Goal: Task Accomplishment & Management: Manage account settings

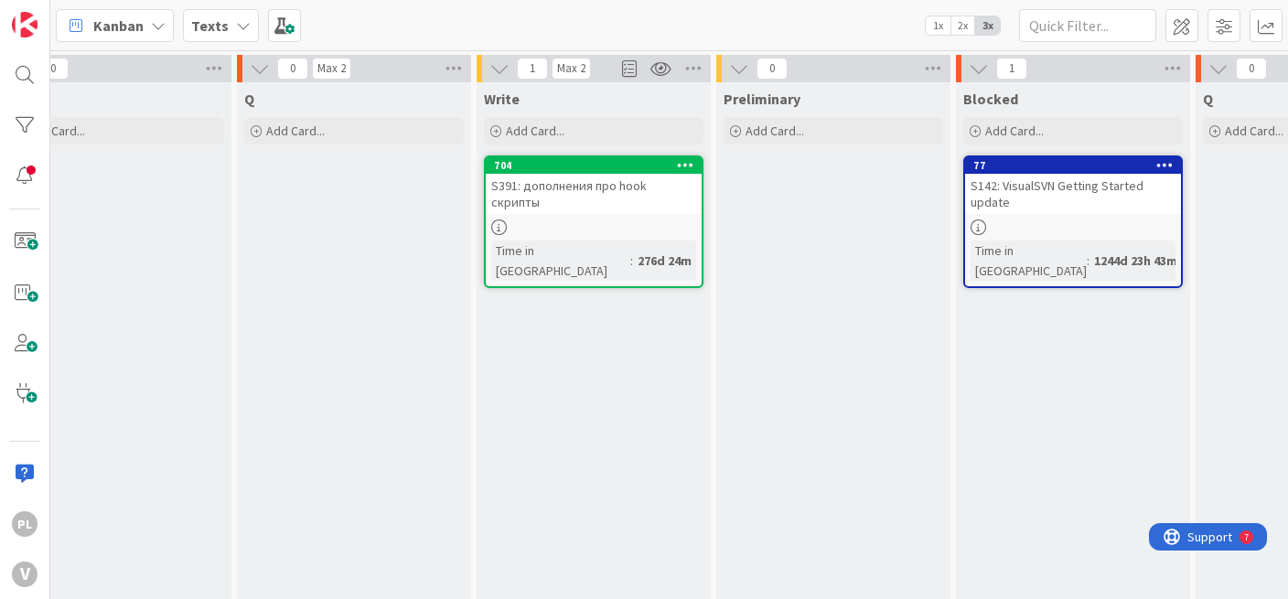
scroll to position [0, 284]
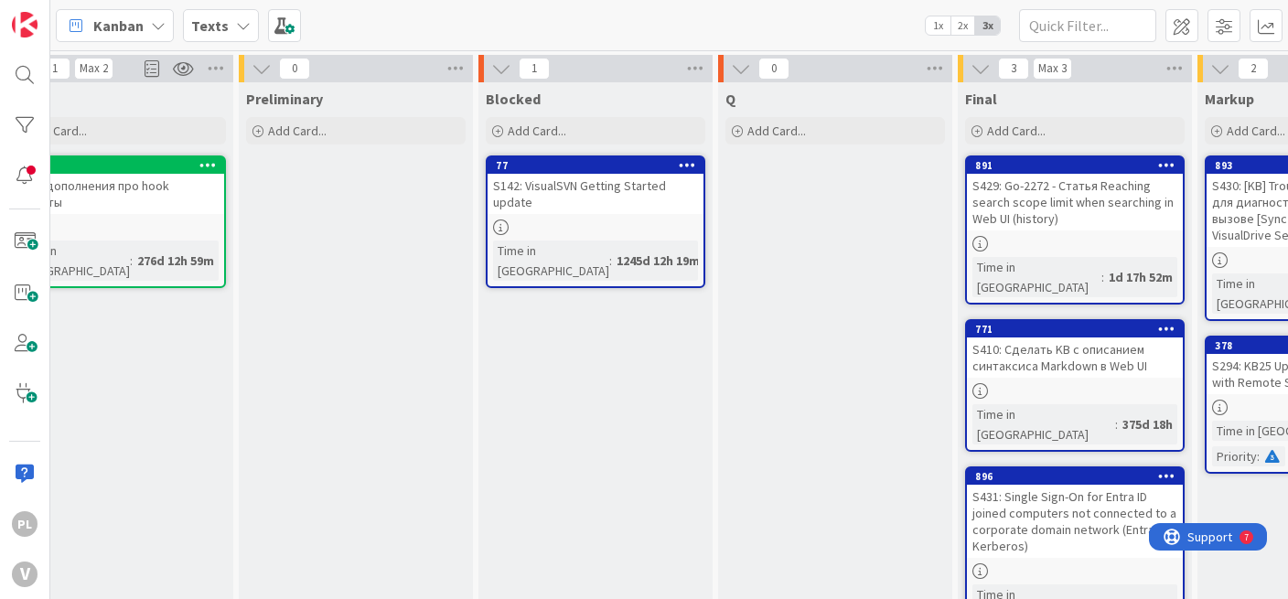
scroll to position [0, 1280]
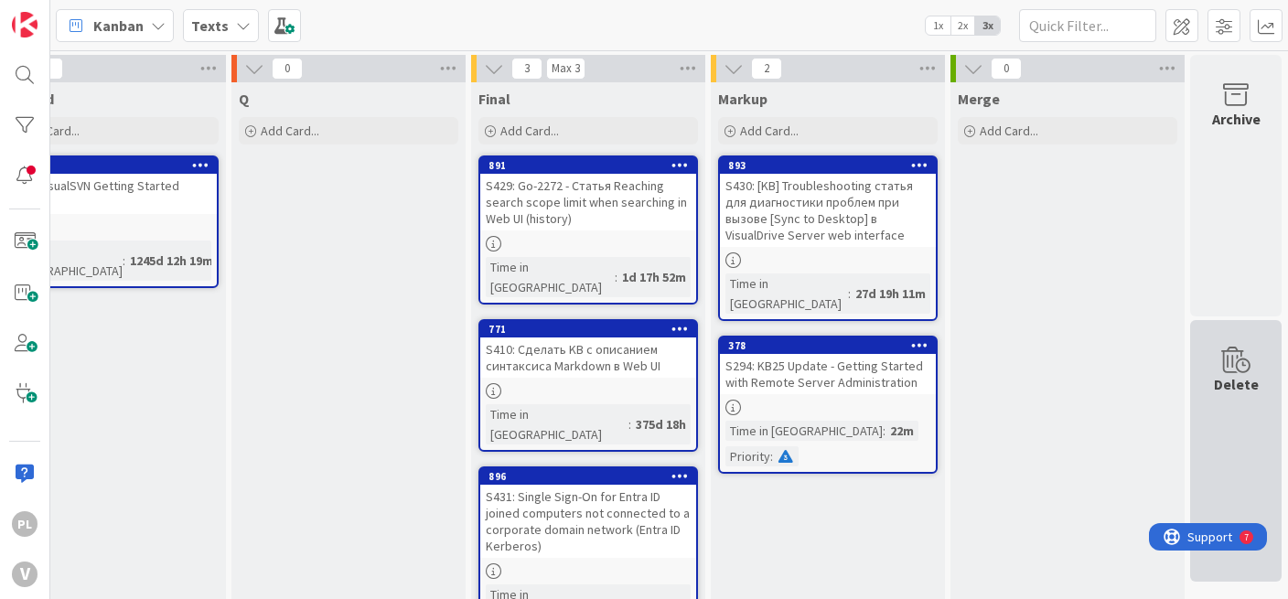
click at [1190, 511] on div "Delete" at bounding box center [1235, 451] width 91 height 262
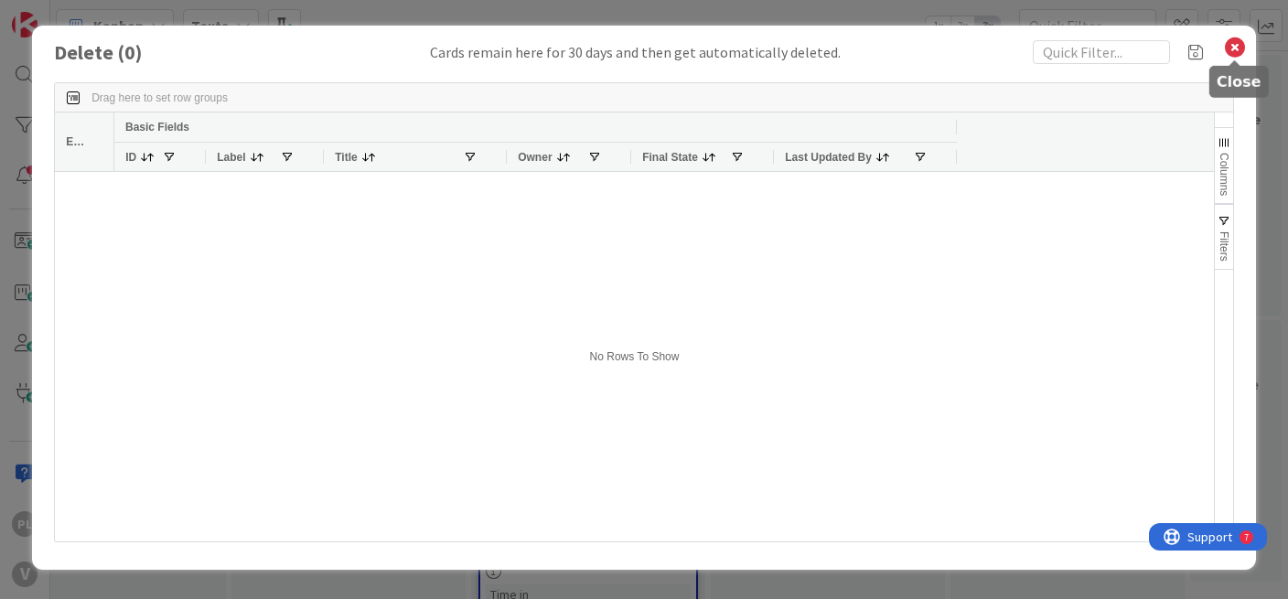
click at [1238, 52] on icon at bounding box center [1235, 48] width 24 height 26
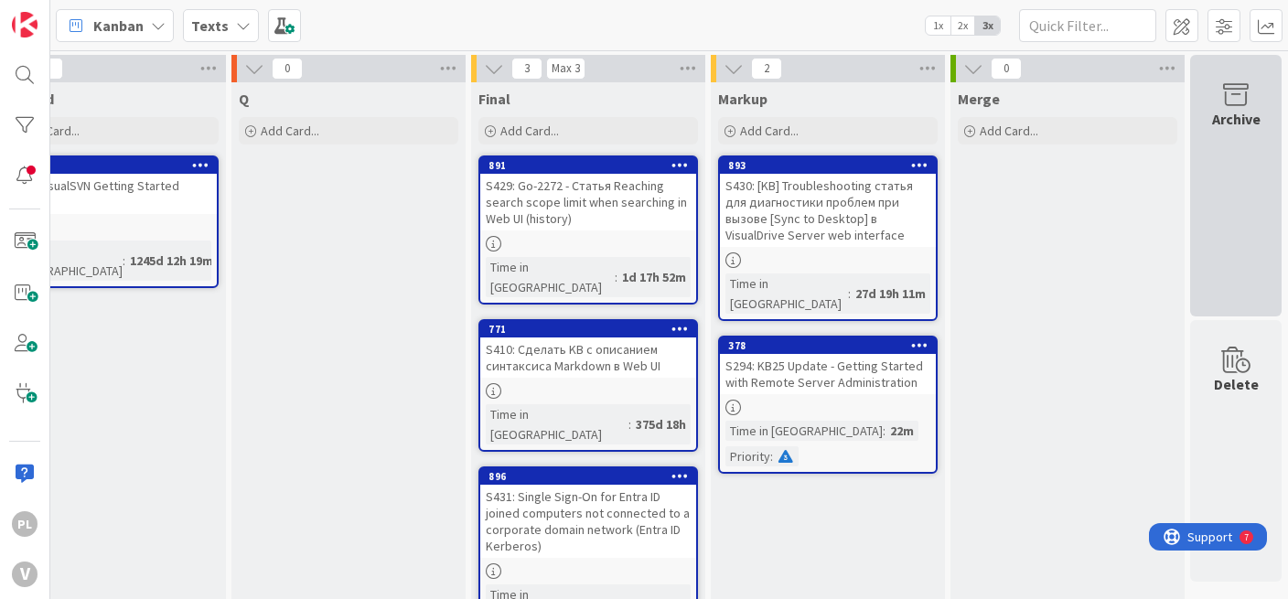
click at [1201, 147] on div "Archive" at bounding box center [1235, 186] width 91 height 262
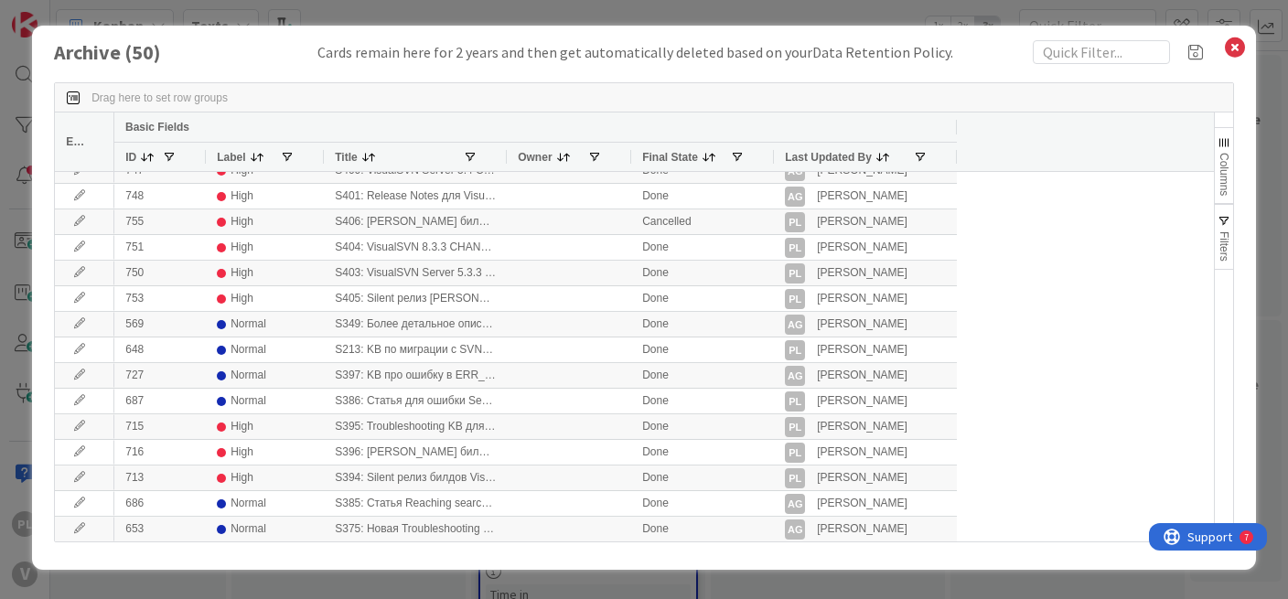
scroll to position [0, 0]
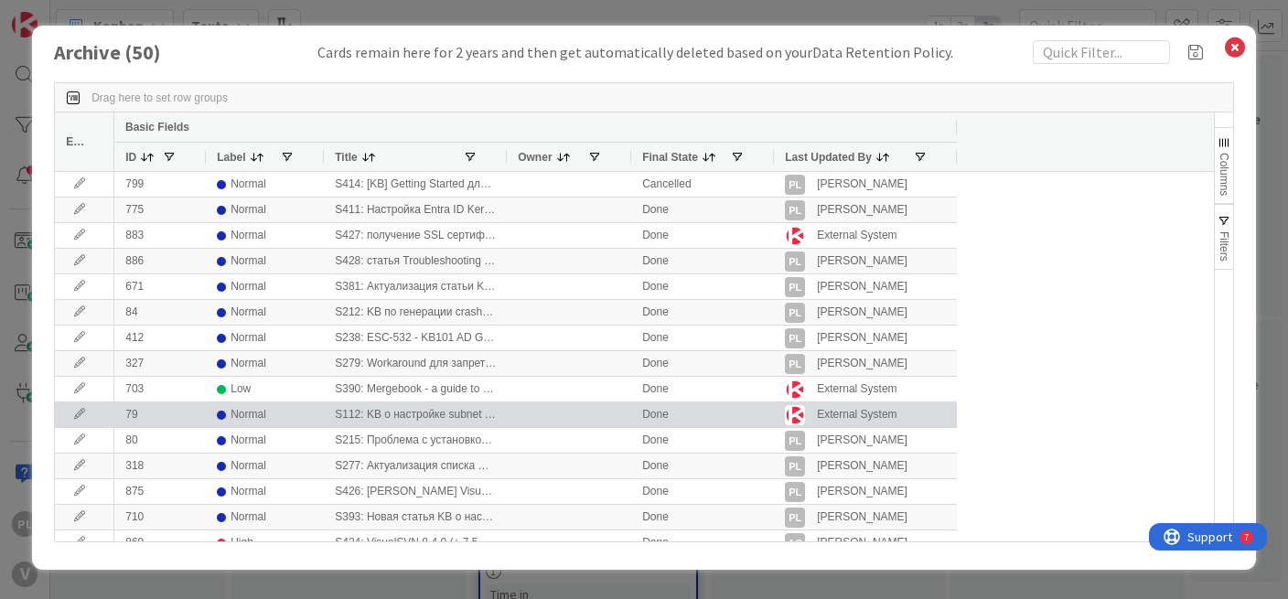
click at [346, 414] on div "S112: KB о настройке subnet prioritization для VDFS (ESC-354 / BLS-144)" at bounding box center [415, 414] width 183 height 25
click at [297, 415] on div "Normal" at bounding box center [265, 414] width 96 height 23
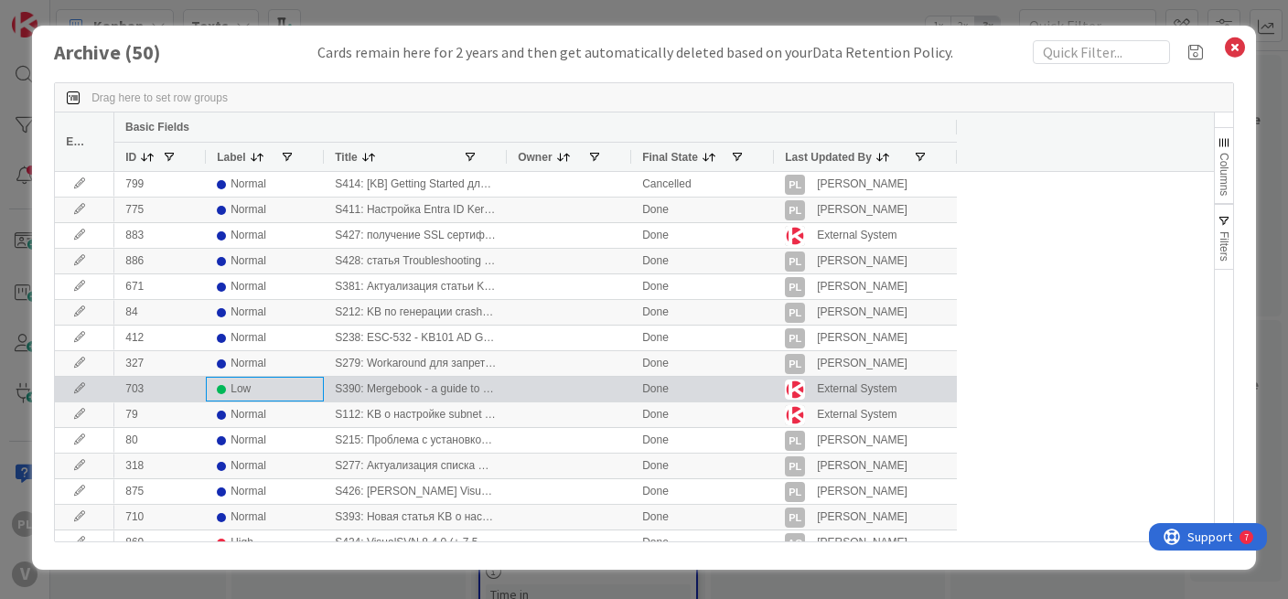
click at [287, 396] on div "Low" at bounding box center [265, 389] width 96 height 23
click at [370, 397] on div "S390: Mergebook - a guide to branching and merging in Subversion repositories" at bounding box center [415, 389] width 183 height 25
click at [76, 390] on icon at bounding box center [79, 388] width 27 height 11
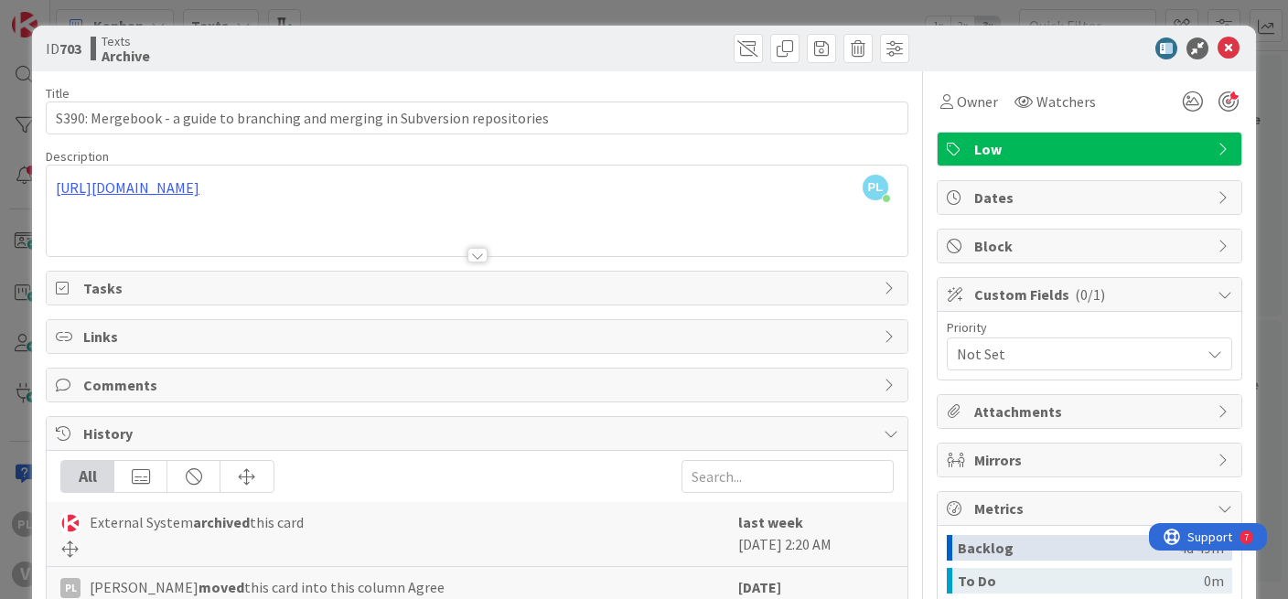
click at [67, 548] on icon at bounding box center [70, 549] width 20 height 16
click at [62, 516] on img at bounding box center [70, 523] width 20 height 20
click at [734, 56] on span at bounding box center [748, 48] width 29 height 29
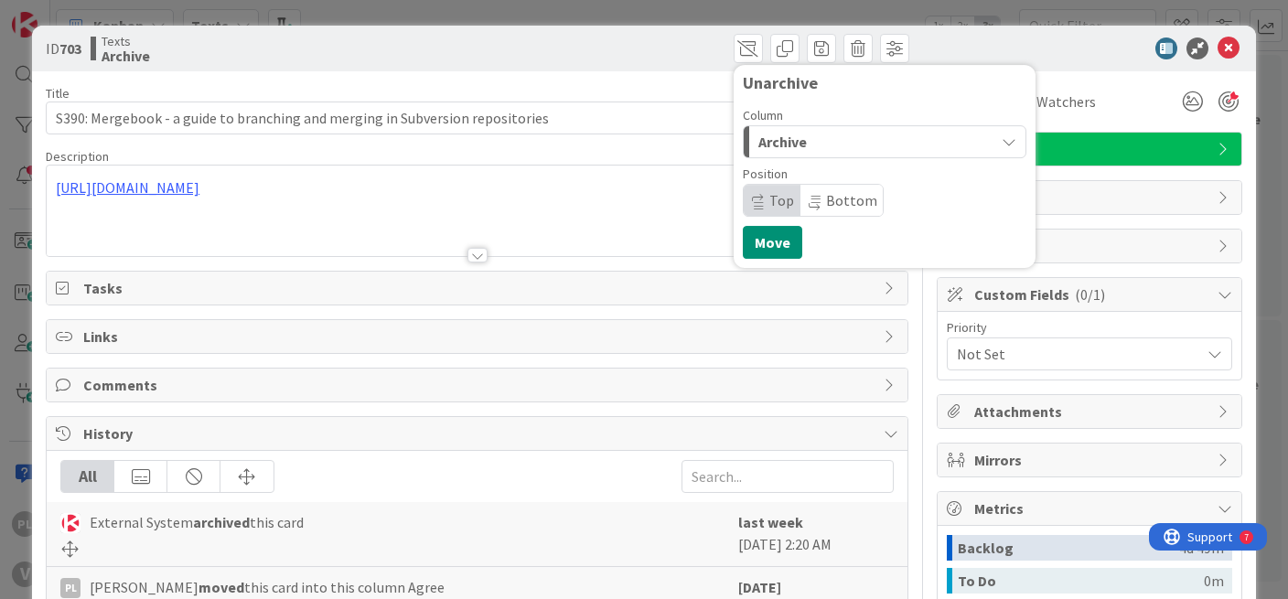
click at [846, 146] on div "Archive" at bounding box center [874, 141] width 241 height 29
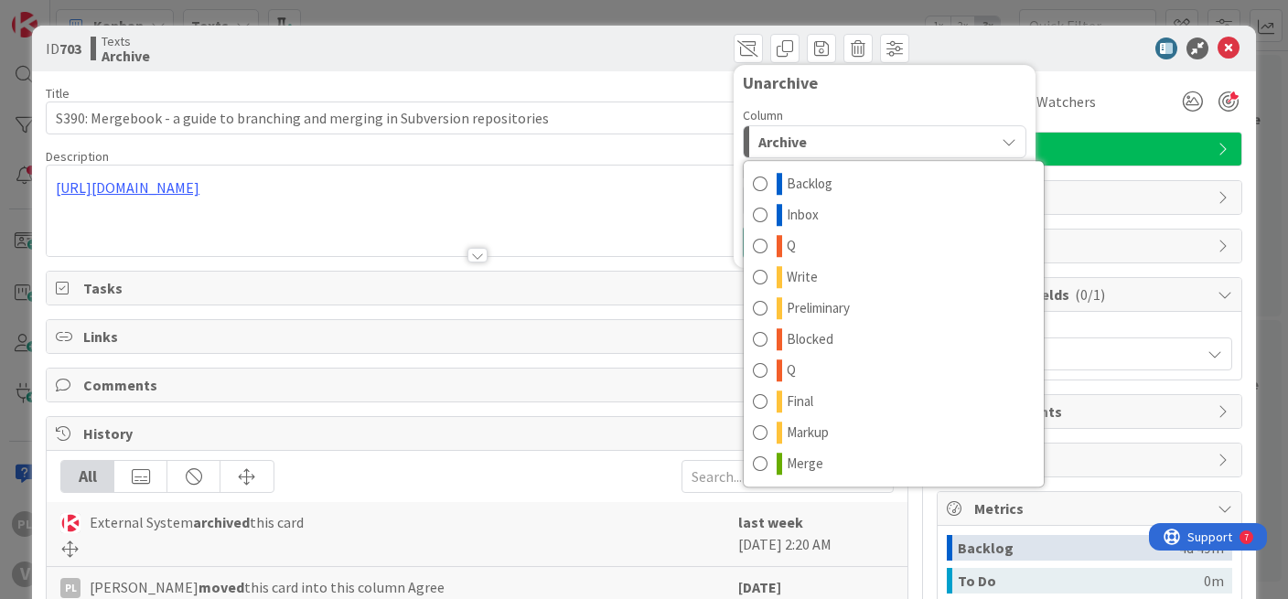
click at [846, 146] on div "Archive" at bounding box center [874, 141] width 241 height 29
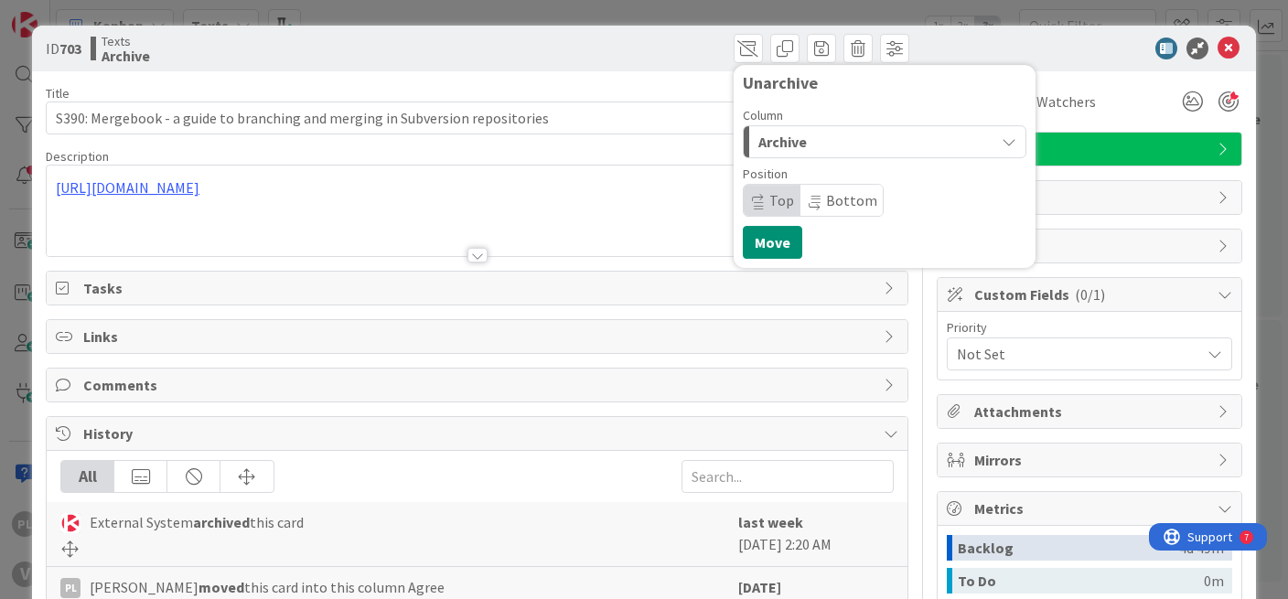
scroll to position [91, 0]
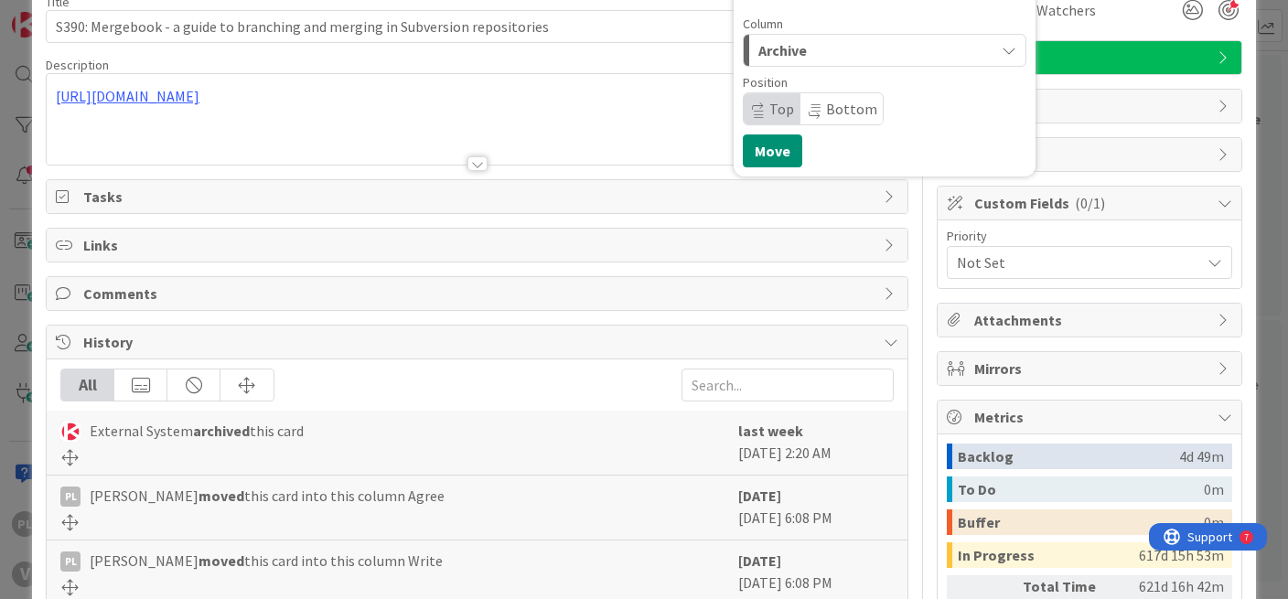
click at [856, 43] on div "Archive" at bounding box center [874, 50] width 241 height 29
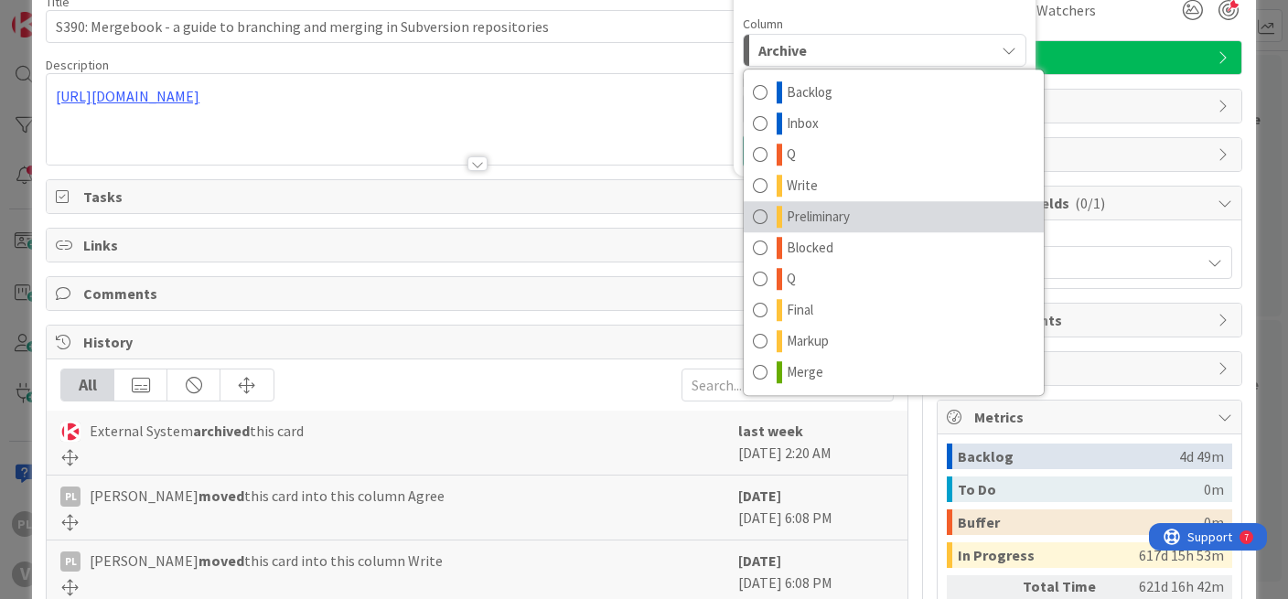
click at [812, 218] on span "Preliminary" at bounding box center [818, 217] width 63 height 22
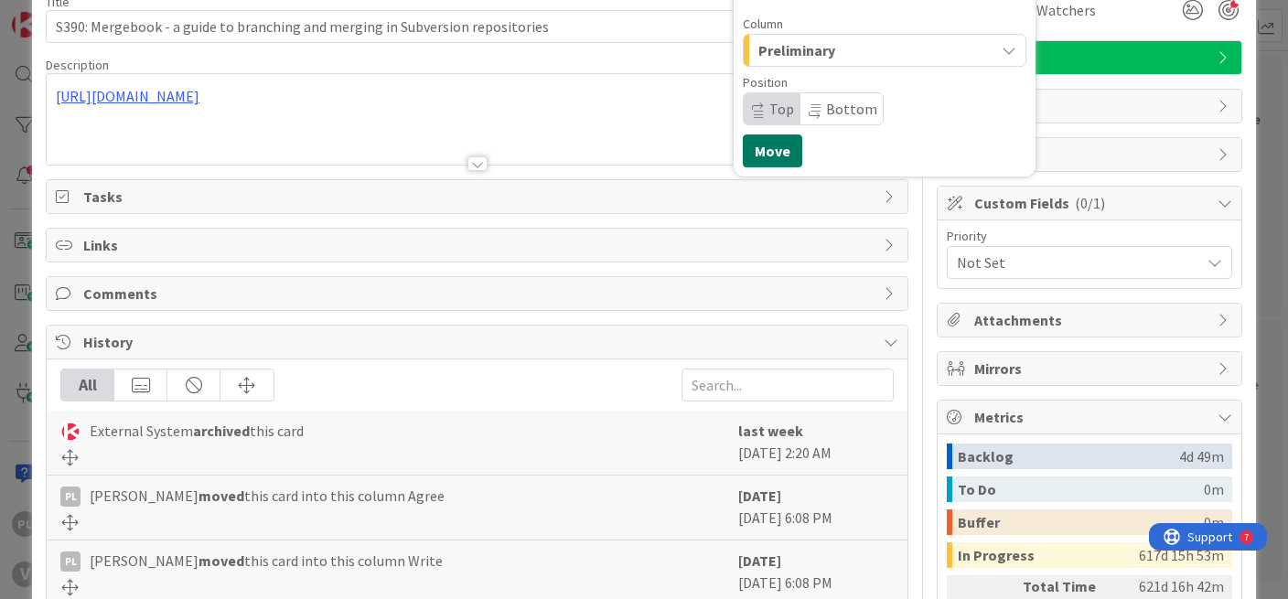
click at [765, 162] on button "Move" at bounding box center [772, 150] width 59 height 33
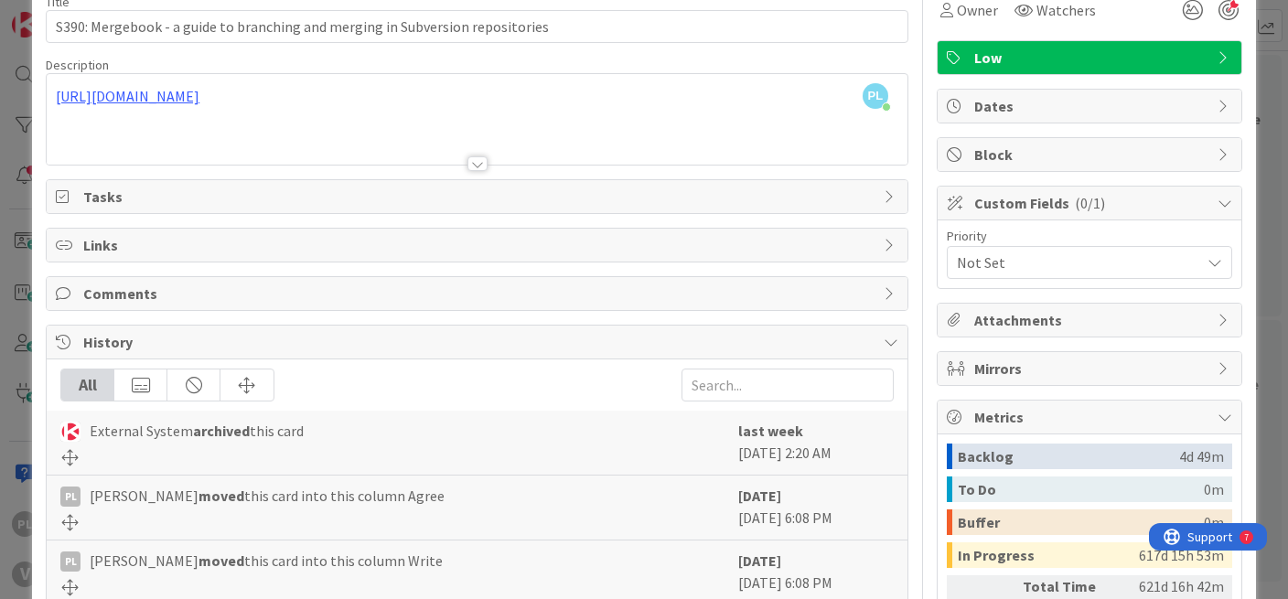
scroll to position [0, 0]
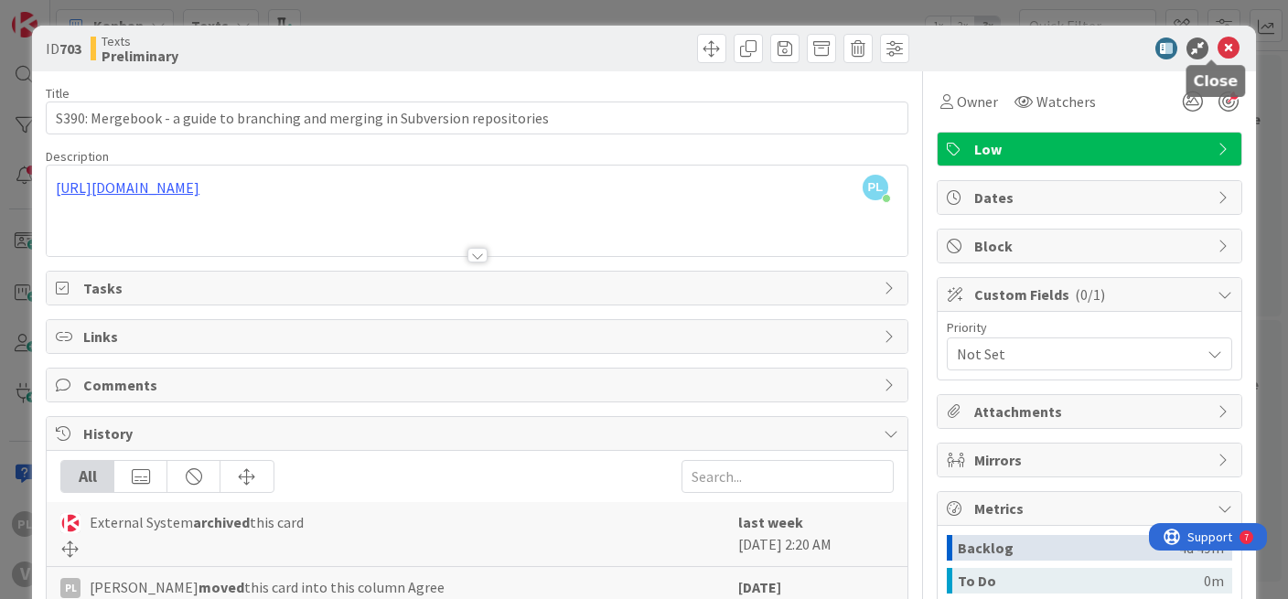
click at [1218, 48] on icon at bounding box center [1229, 49] width 22 height 22
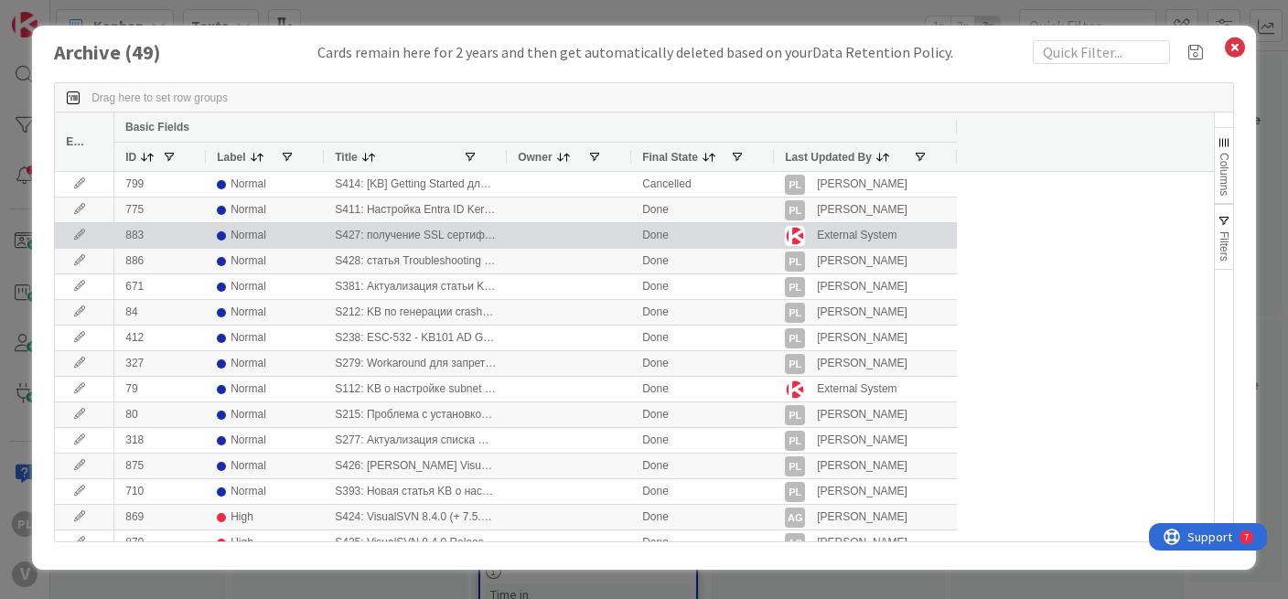
click at [87, 237] on icon at bounding box center [79, 235] width 27 height 11
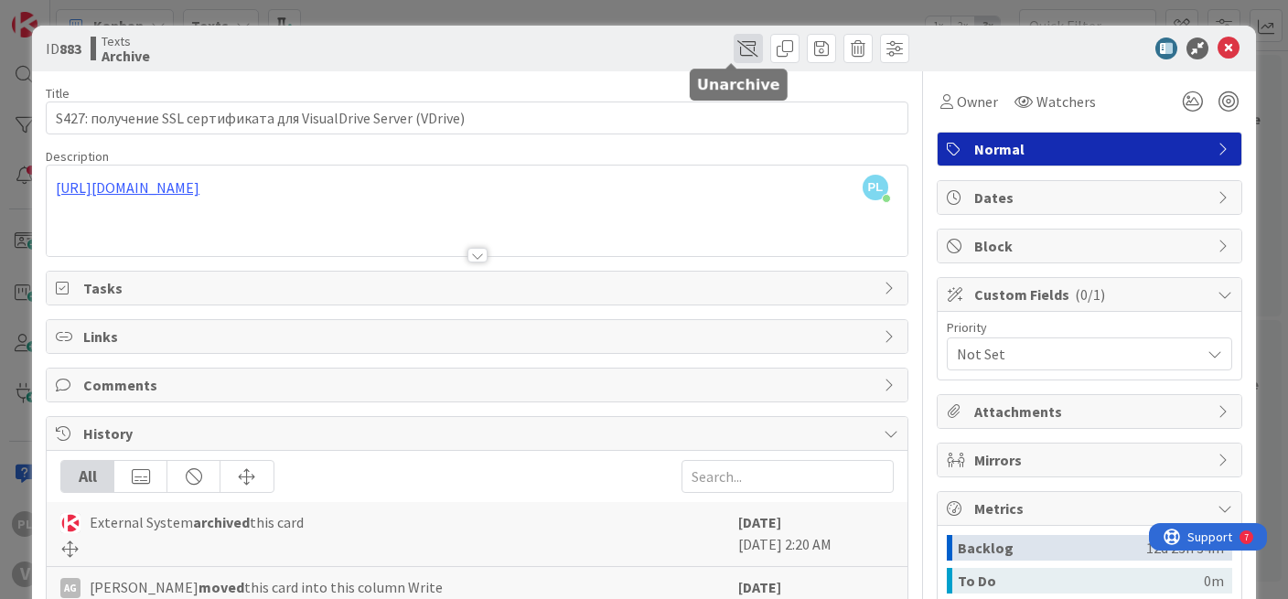
click at [741, 50] on span at bounding box center [748, 48] width 29 height 29
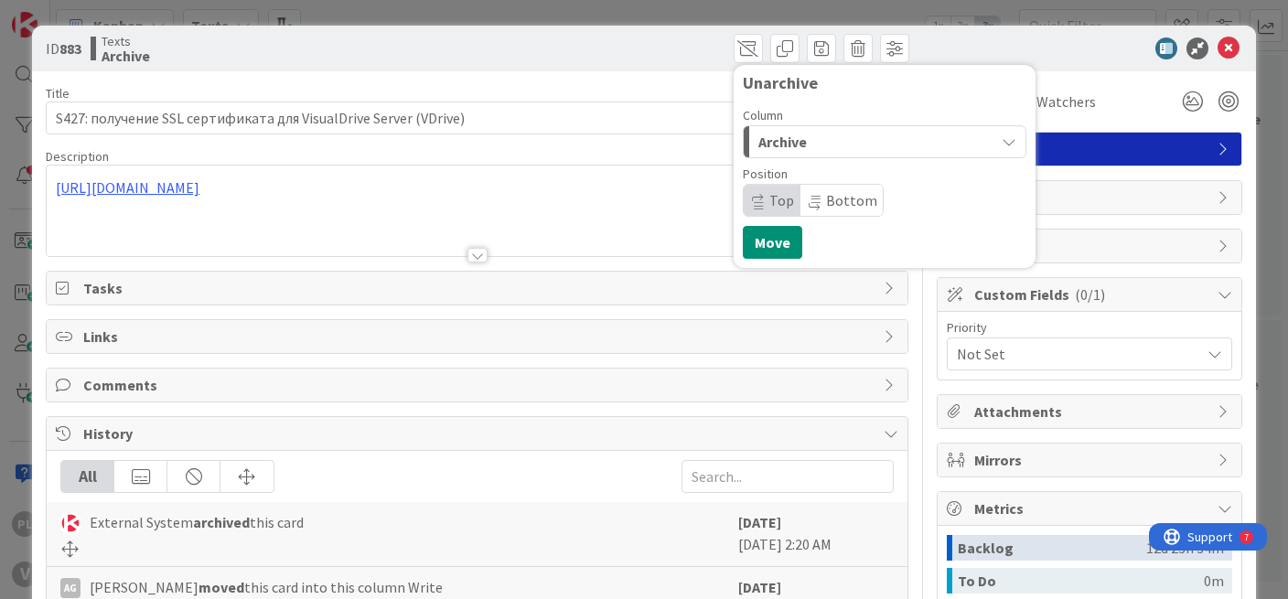
click at [806, 142] on div "Archive" at bounding box center [874, 141] width 241 height 29
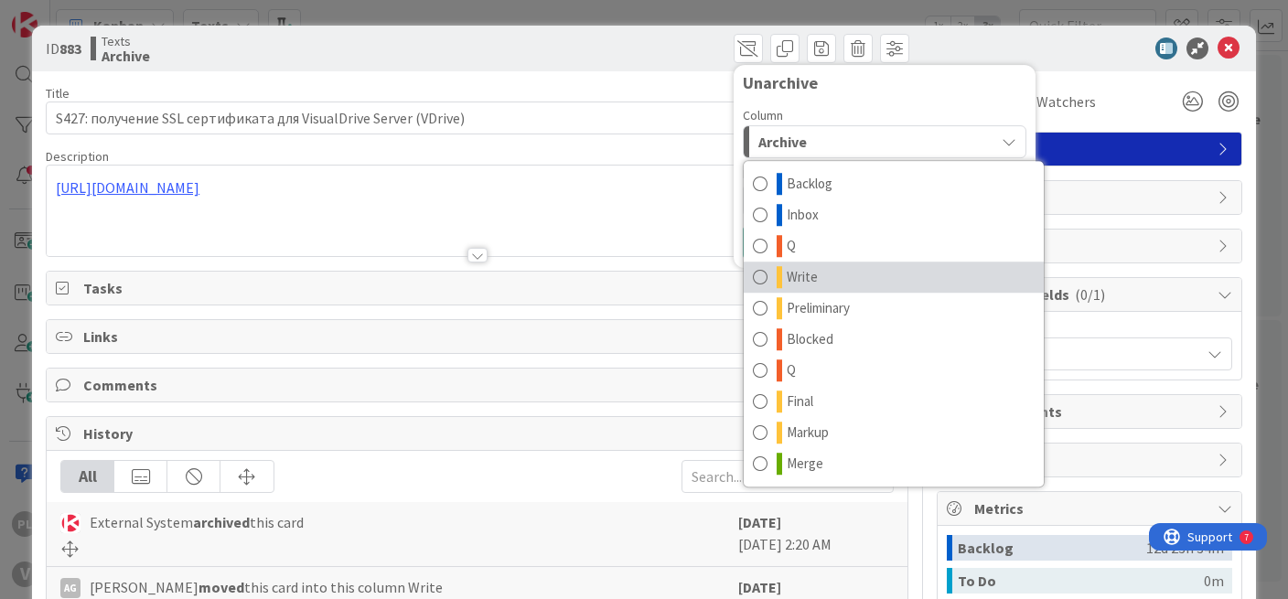
click at [802, 278] on link "Write" at bounding box center [894, 277] width 300 height 31
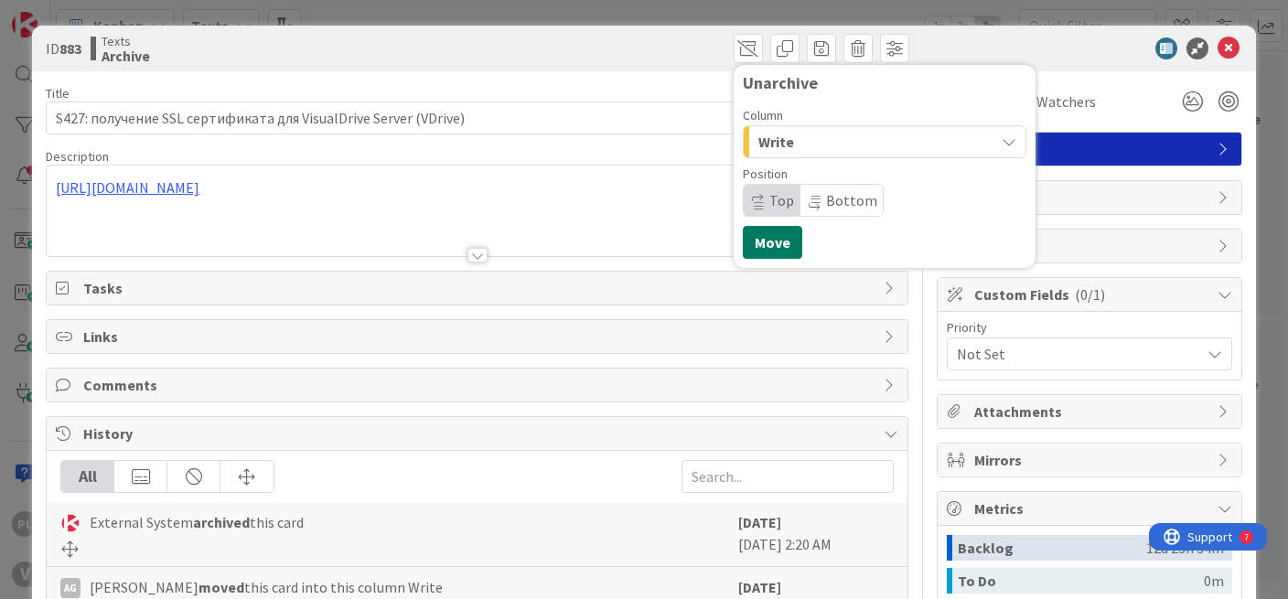
click at [756, 241] on button "Move" at bounding box center [772, 242] width 59 height 33
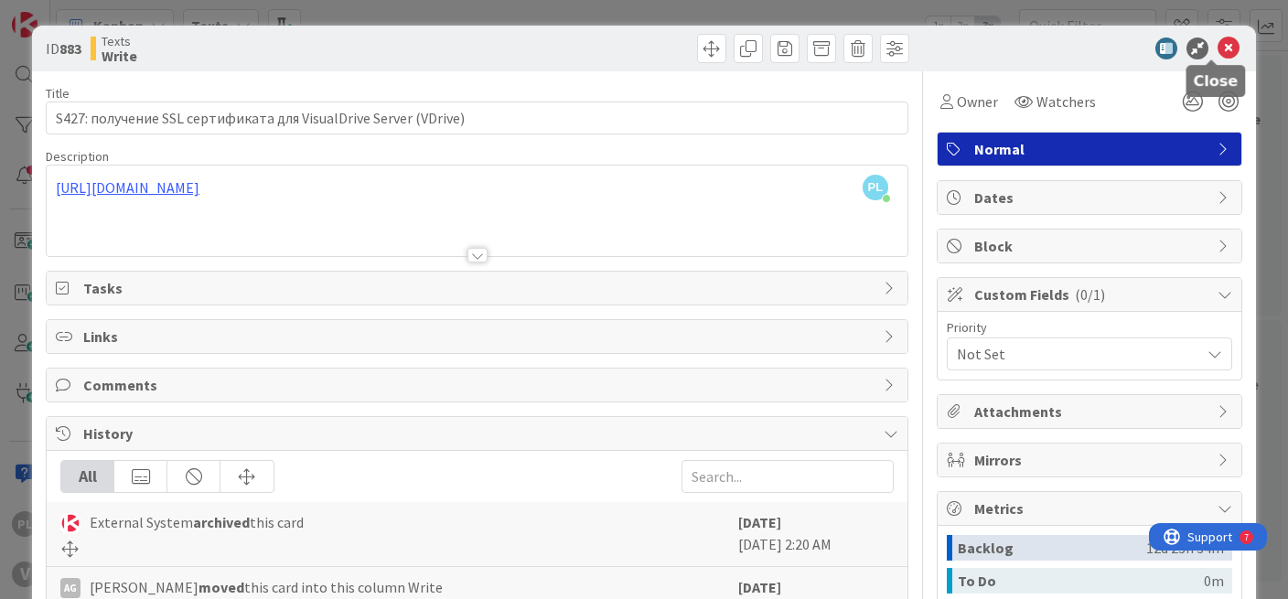
click at [1218, 49] on icon at bounding box center [1229, 49] width 22 height 22
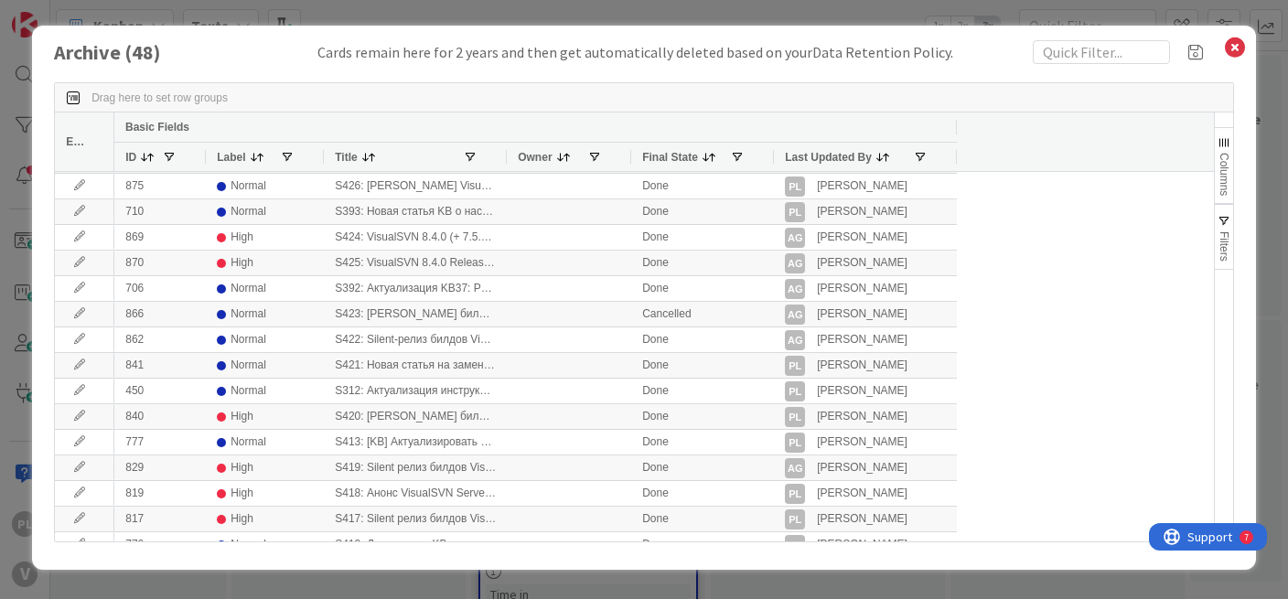
scroll to position [286, 0]
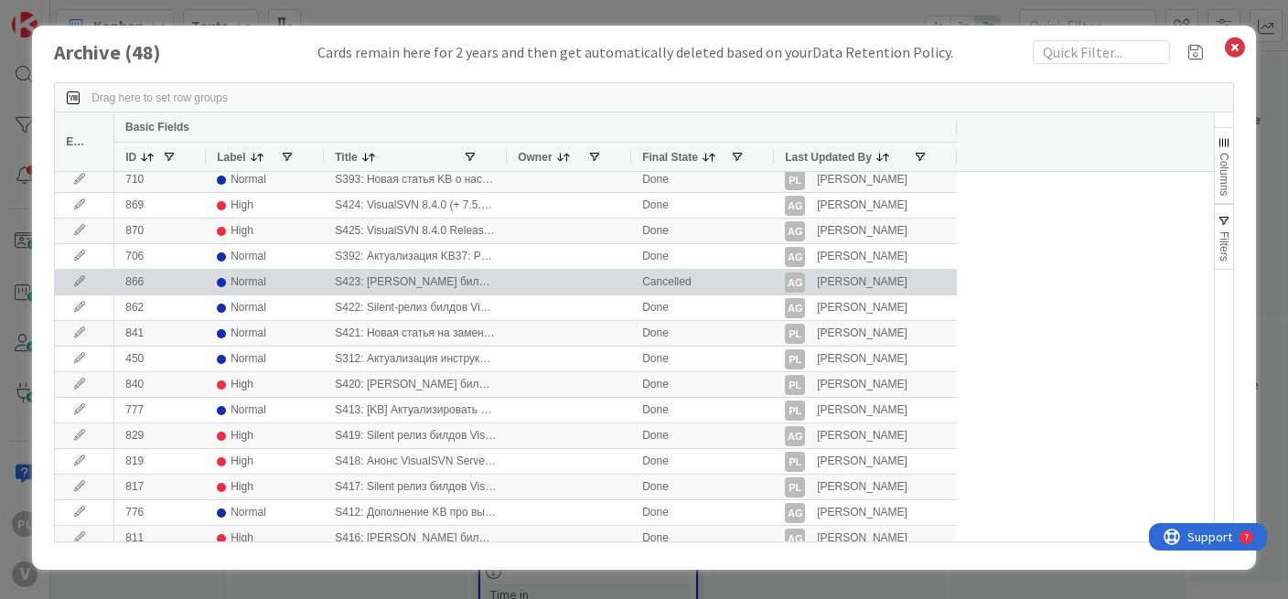
click at [602, 273] on div at bounding box center [569, 282] width 124 height 25
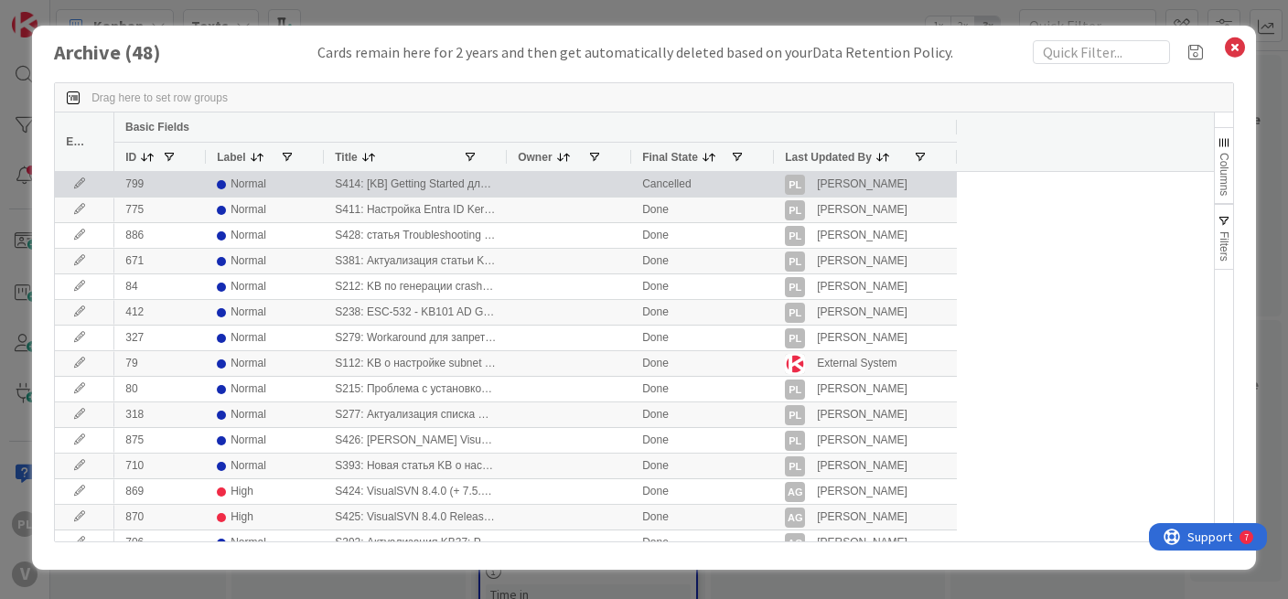
scroll to position [0, 0]
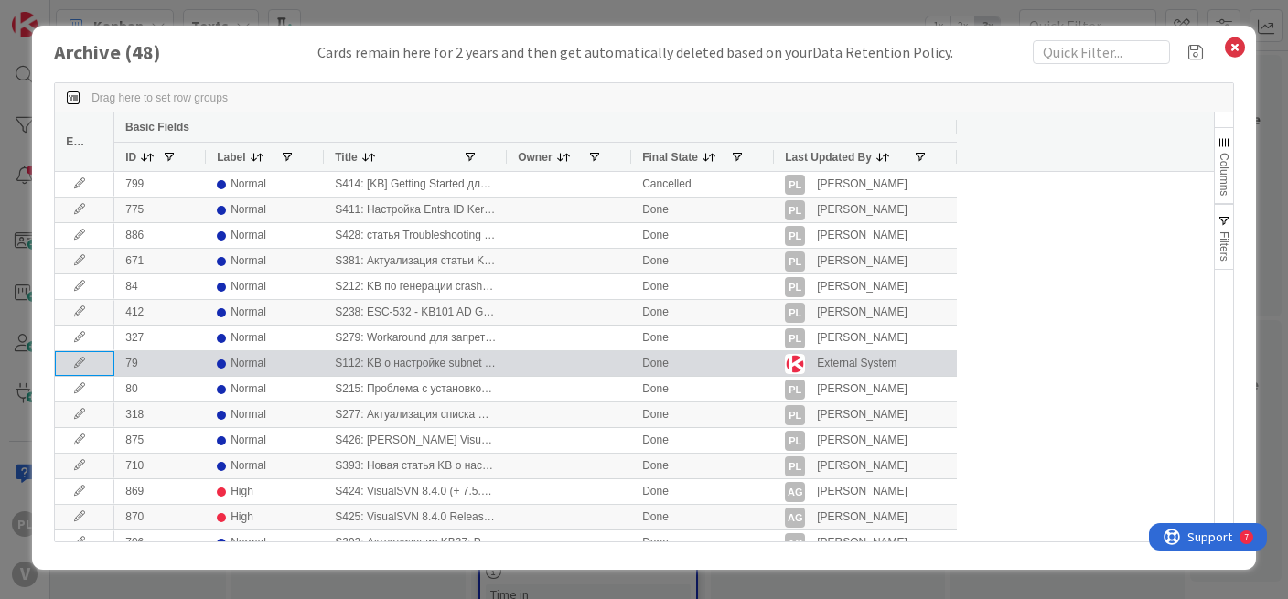
click at [74, 369] on icon at bounding box center [79, 363] width 27 height 11
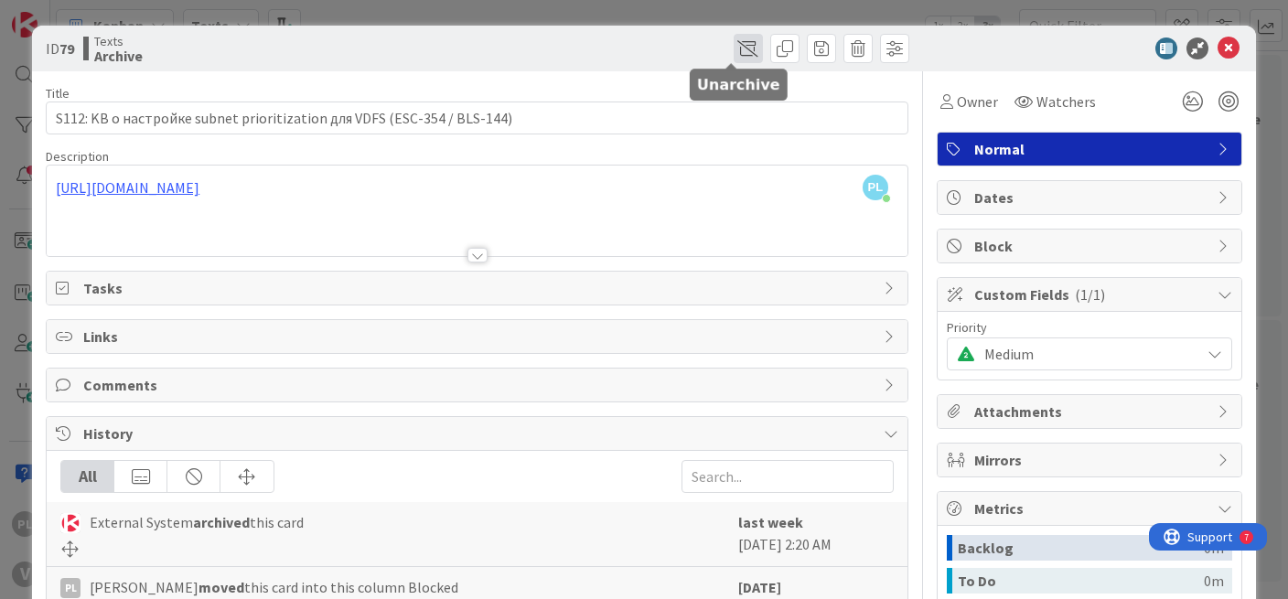
click at [734, 56] on span at bounding box center [748, 48] width 29 height 29
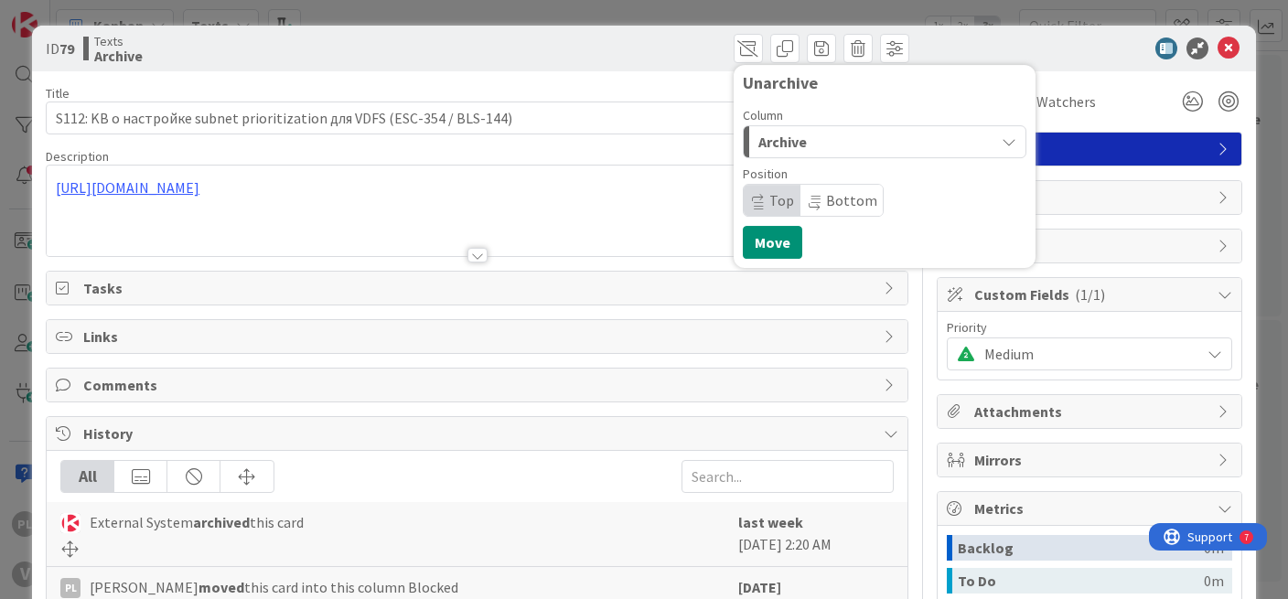
click at [843, 145] on div "Archive" at bounding box center [874, 141] width 241 height 29
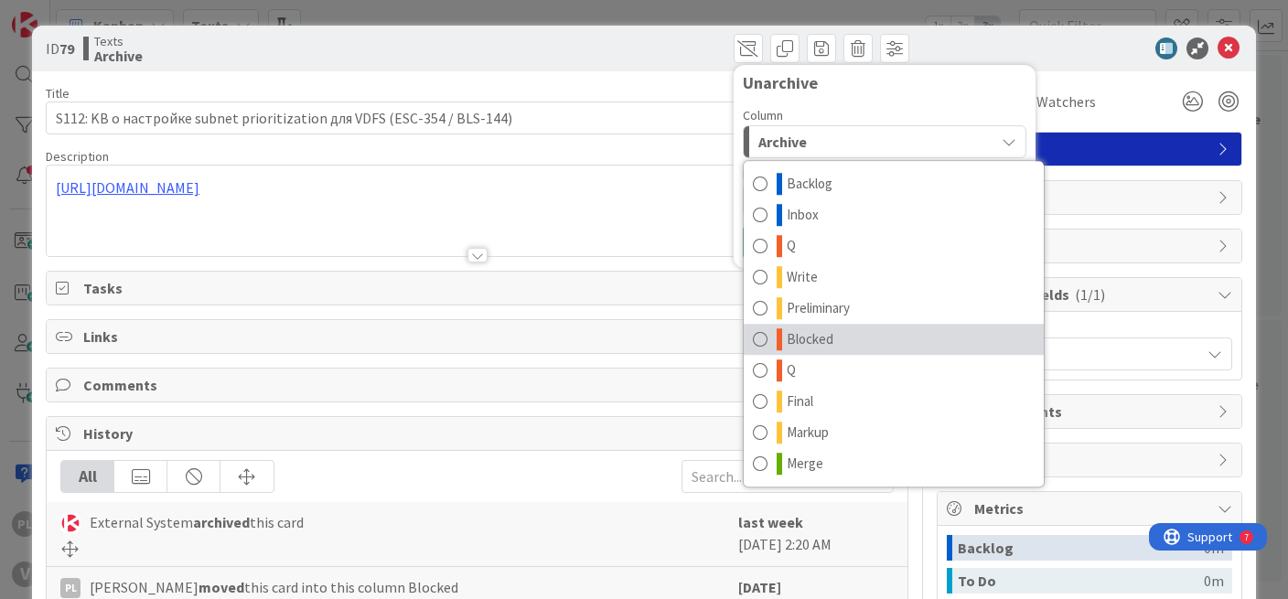
click at [812, 345] on span "Blocked" at bounding box center [810, 339] width 47 height 22
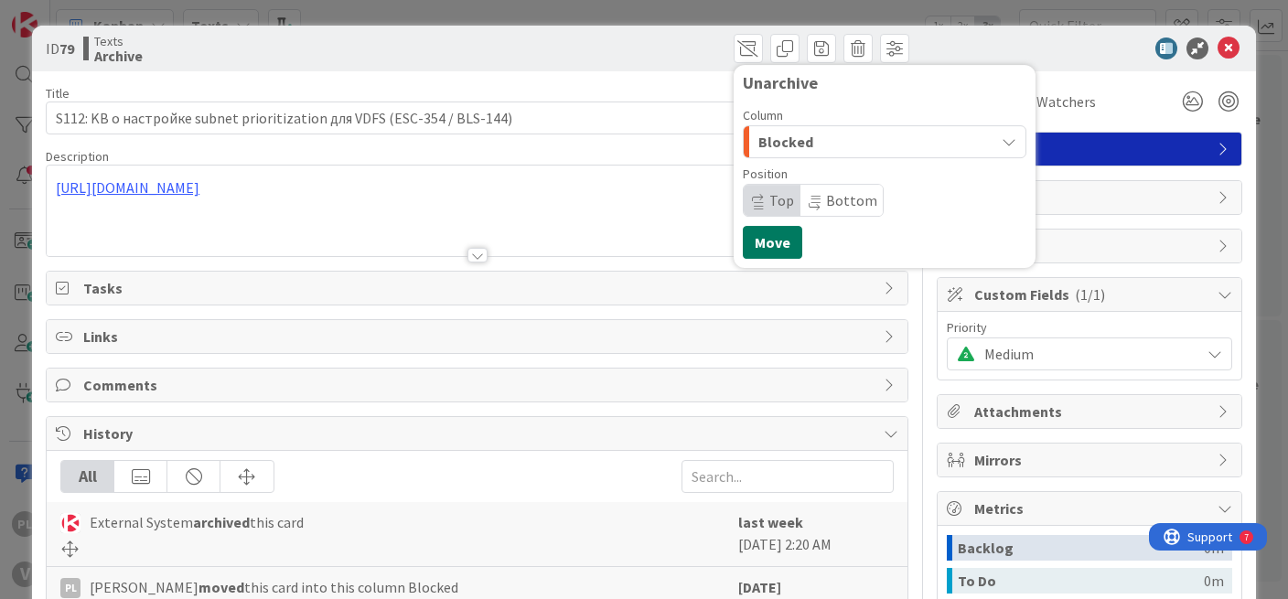
click at [760, 251] on button "Move" at bounding box center [772, 242] width 59 height 33
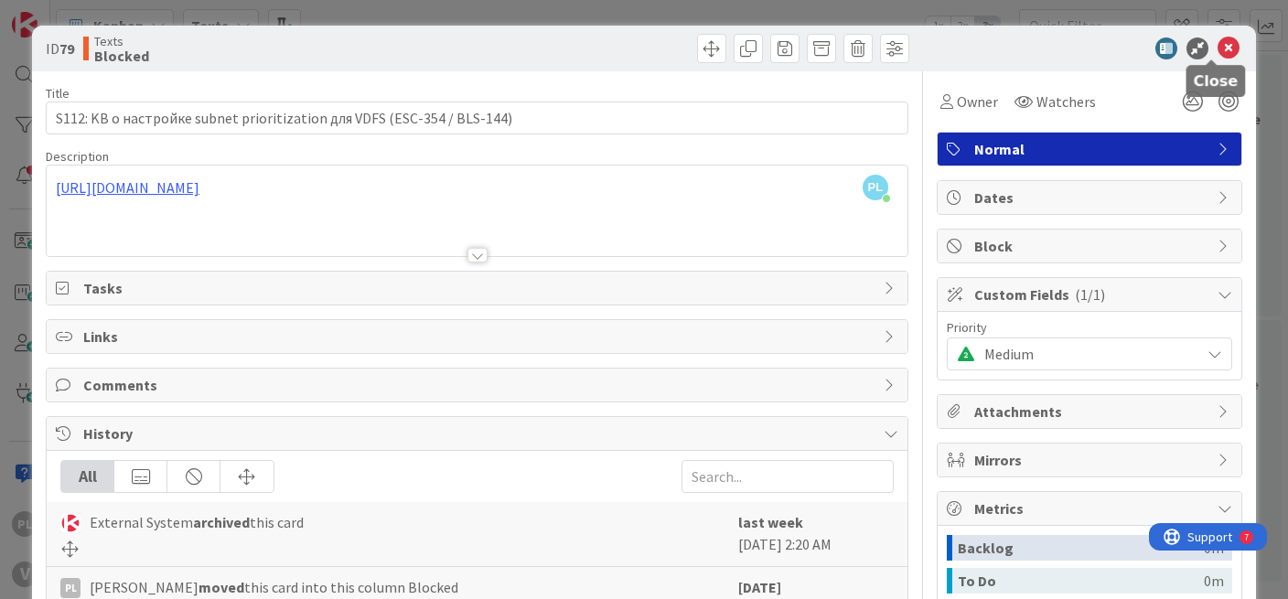
click at [1218, 54] on icon at bounding box center [1229, 49] width 22 height 22
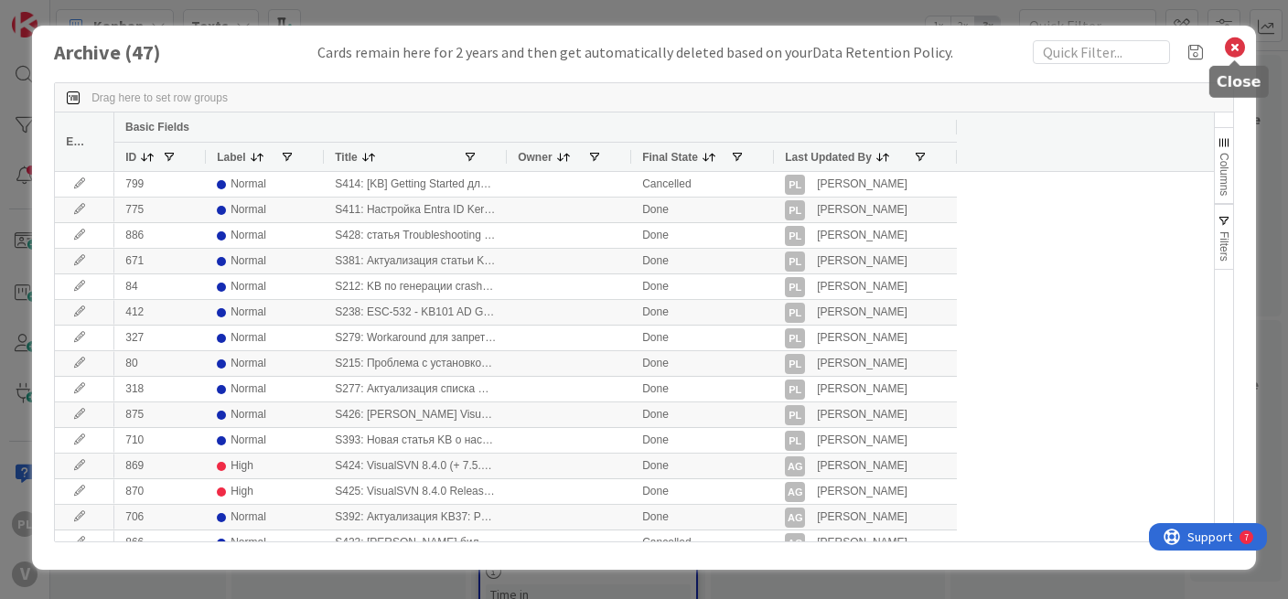
click at [1230, 53] on icon at bounding box center [1235, 48] width 24 height 26
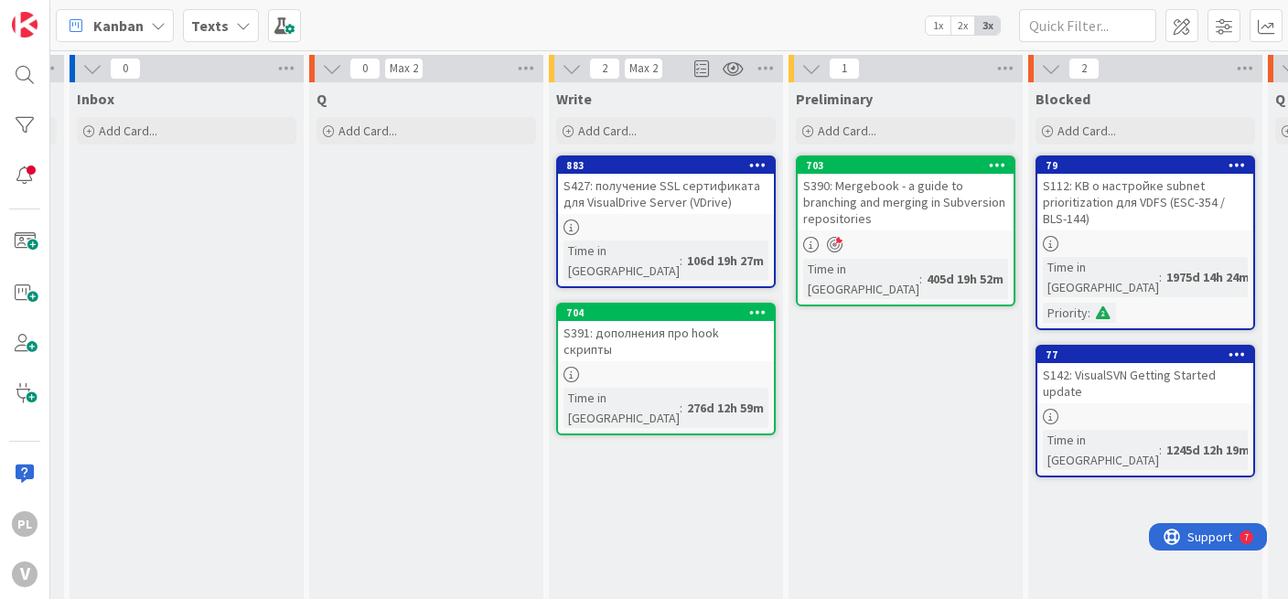
scroll to position [0, 246]
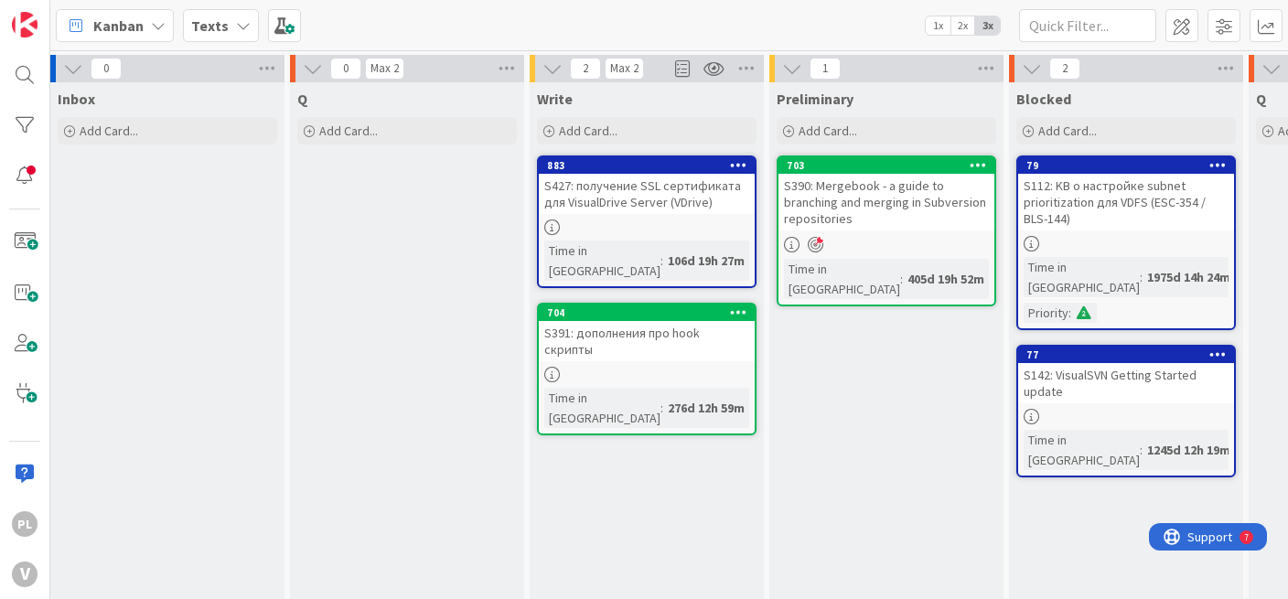
click at [656, 218] on link "883 S427: получение SSL сертификата для VisualDrive Server (VDrive) Time in Col…" at bounding box center [647, 222] width 220 height 133
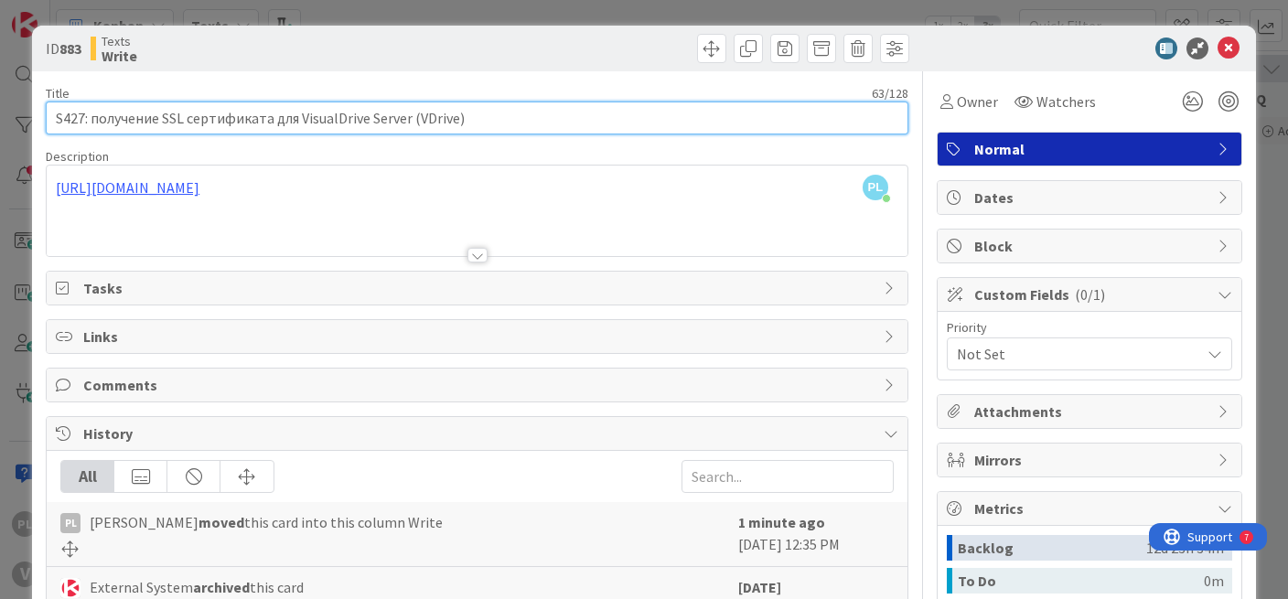
drag, startPoint x: 505, startPoint y: 116, endPoint x: 99, endPoint y: 112, distance: 406.2
click at [99, 112] on input "S427: получение SSL сертификата для VisualDrive Server (VDrive)" at bounding box center [477, 118] width 863 height 33
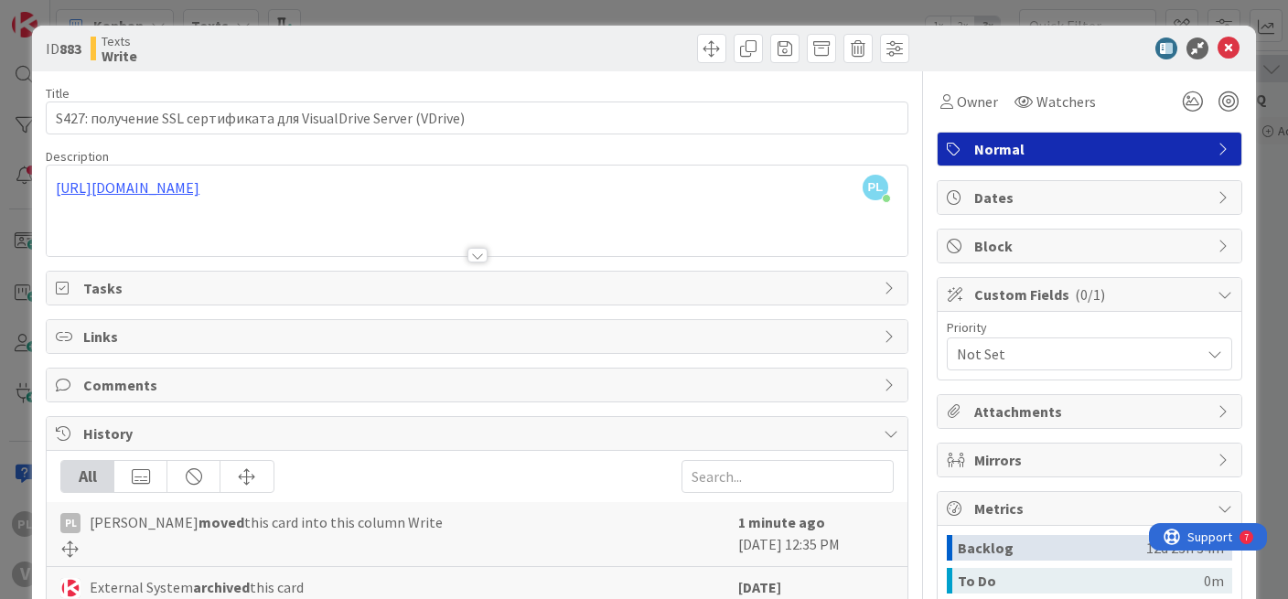
scroll to position [275, 0]
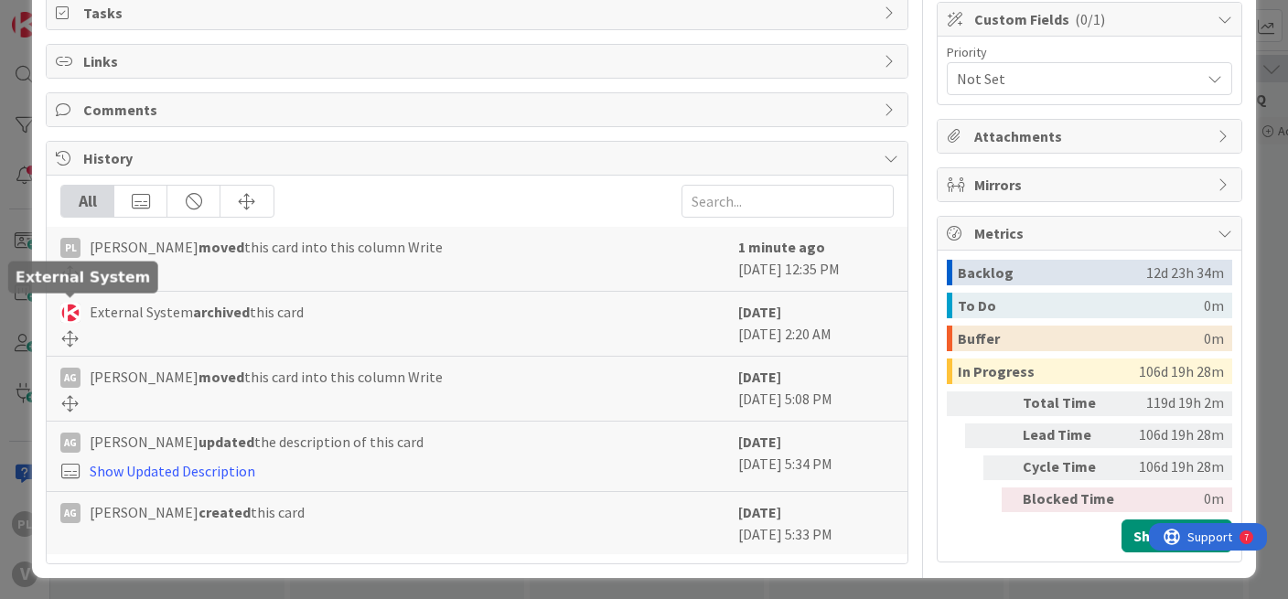
drag, startPoint x: 864, startPoint y: 338, endPoint x: 66, endPoint y: 313, distance: 799.0
click at [66, 313] on div "External System archived this card [DATE] [DATE] 2:20 AM" at bounding box center [477, 324] width 861 height 65
copy div "External System archived this card [DATE] [DATE] 2:20 AM"
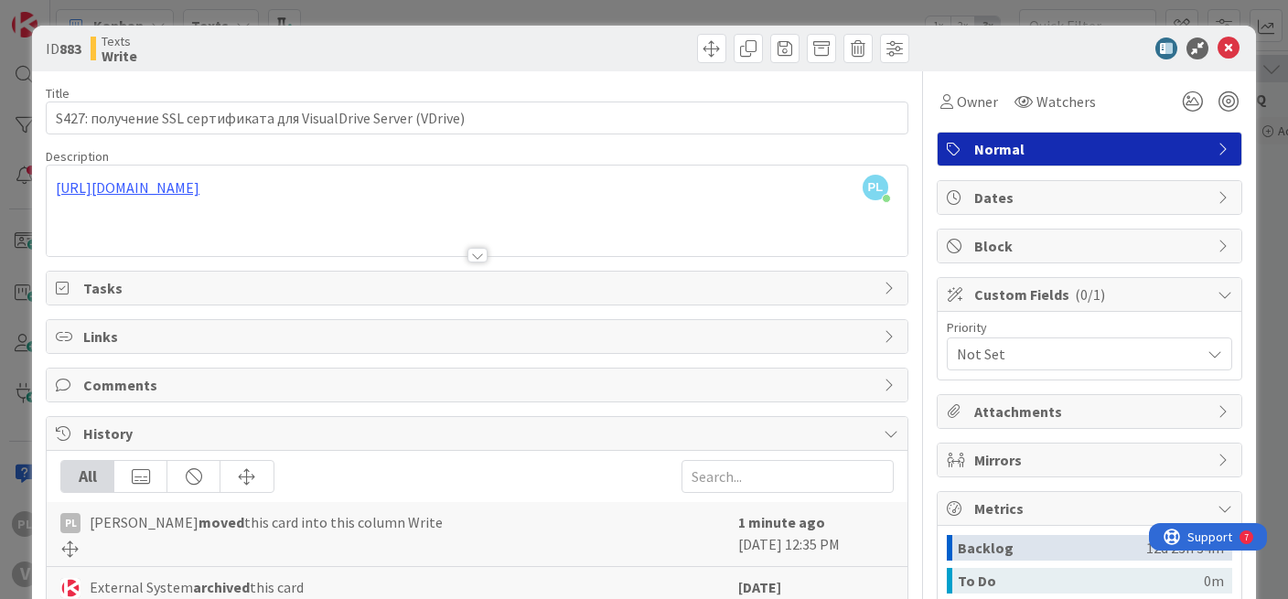
scroll to position [12, 0]
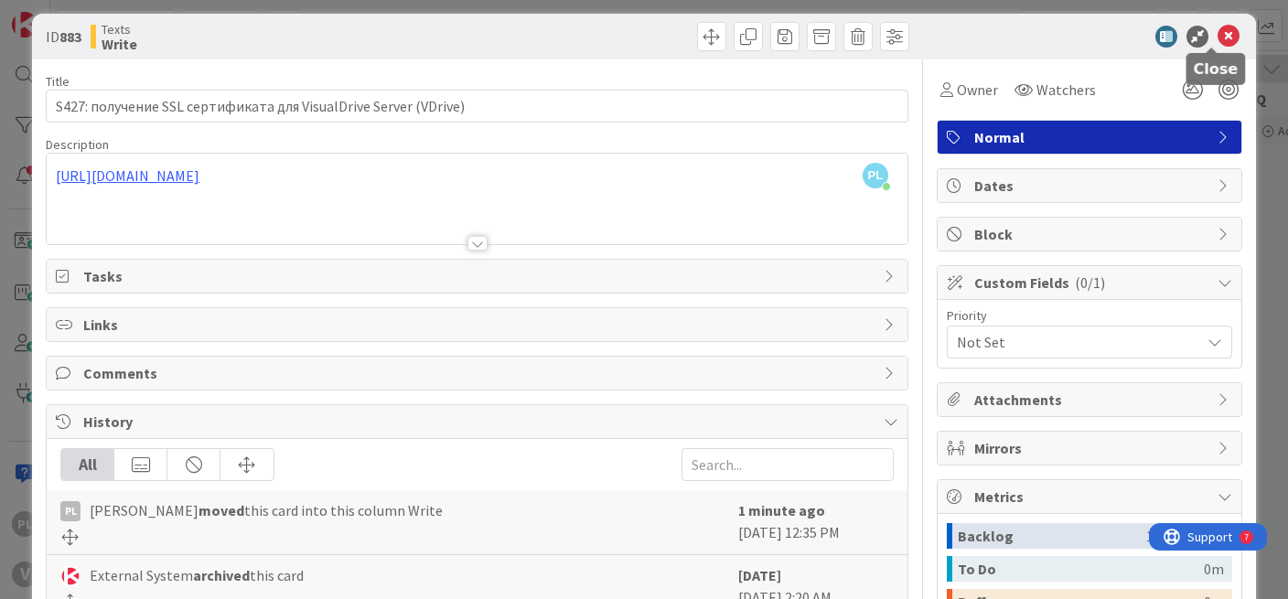
click at [1218, 45] on icon at bounding box center [1229, 37] width 22 height 22
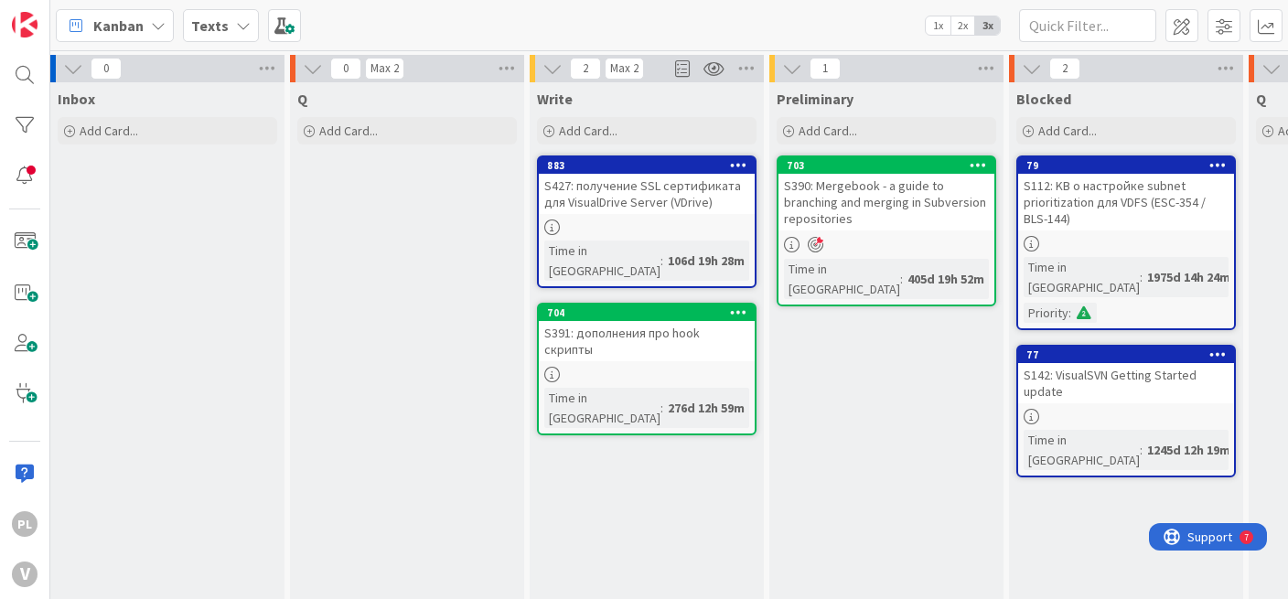
click at [619, 388] on div "Time in [GEOGRAPHIC_DATA]" at bounding box center [602, 408] width 116 height 40
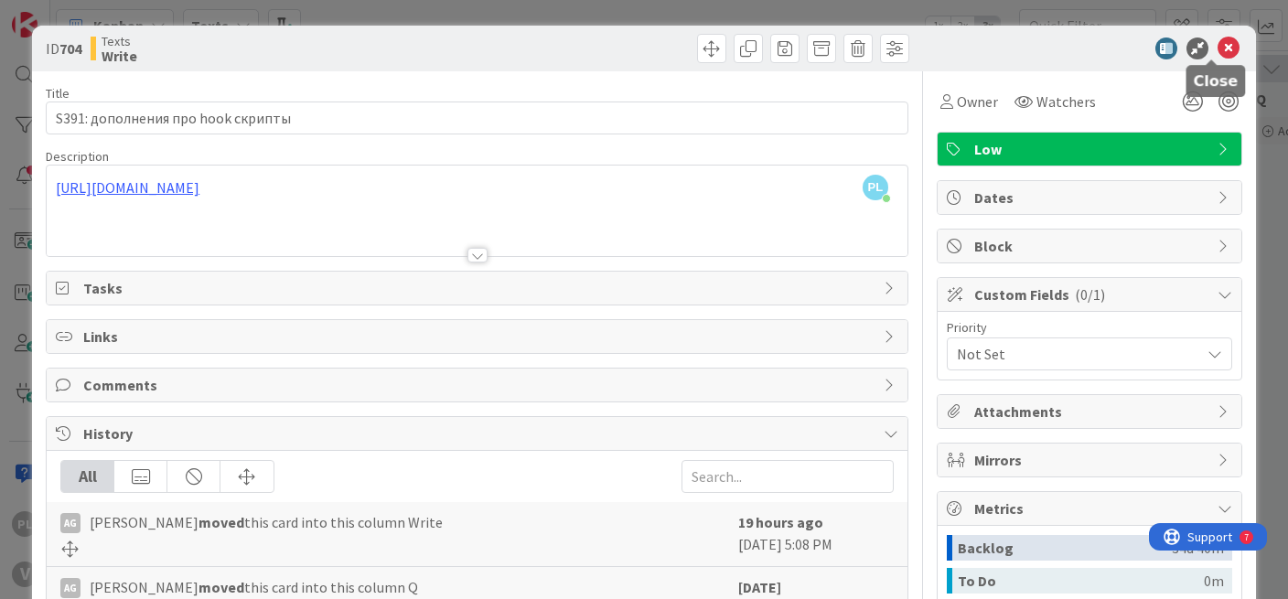
click at [1221, 50] on icon at bounding box center [1229, 49] width 22 height 22
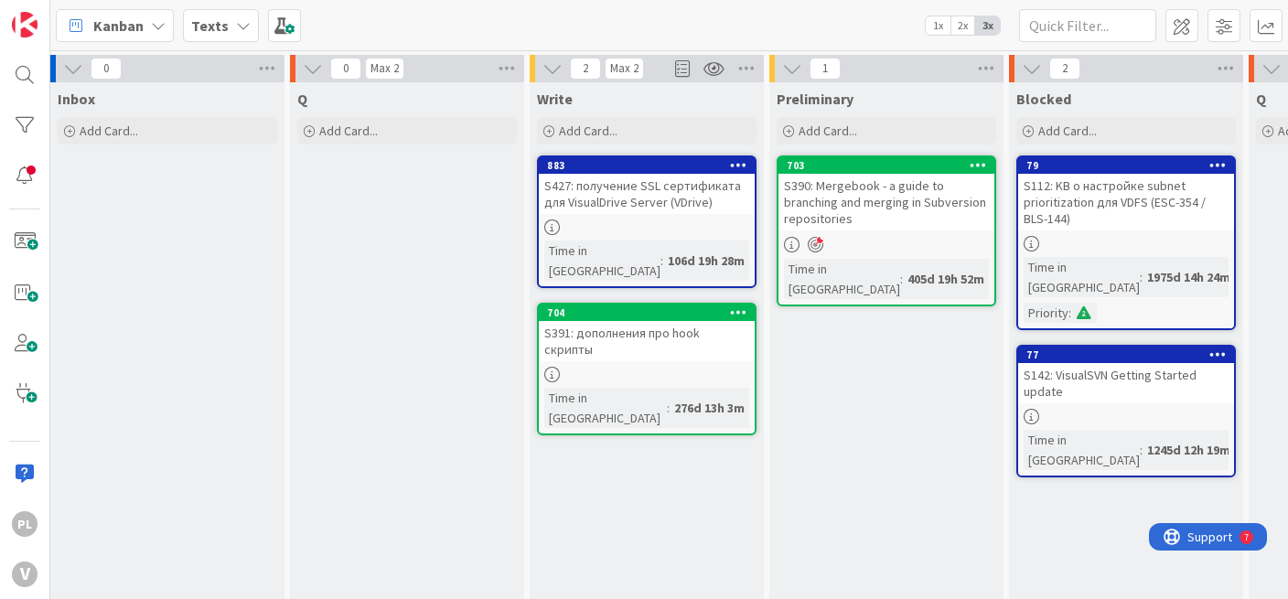
click at [888, 235] on link "703 S390: Mergebook - a guide to branching and merging in Subversion repositori…" at bounding box center [887, 231] width 220 height 151
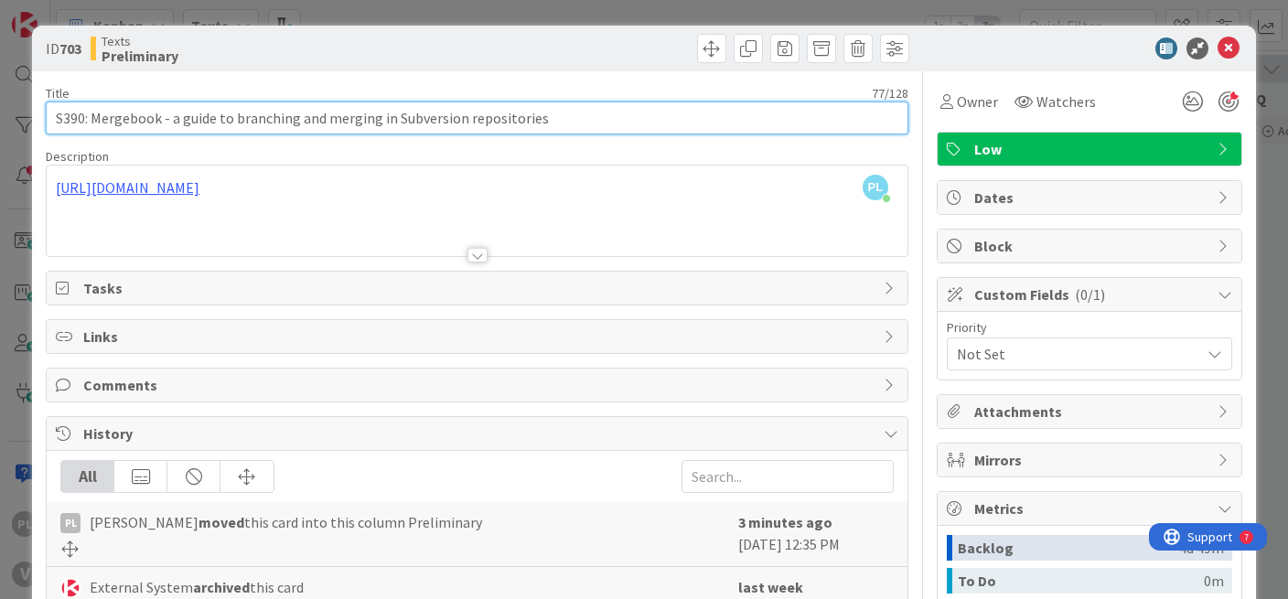
drag, startPoint x: 568, startPoint y: 118, endPoint x: 107, endPoint y: 100, distance: 461.4
click at [107, 100] on div "Title 77 / 128 S390: Mergebook - a guide to branching and merging in Subversion…" at bounding box center [477, 109] width 863 height 49
click at [115, 112] on input "S390: Mergebook - a guide to branching and merging in Subversion repositories" at bounding box center [477, 118] width 863 height 33
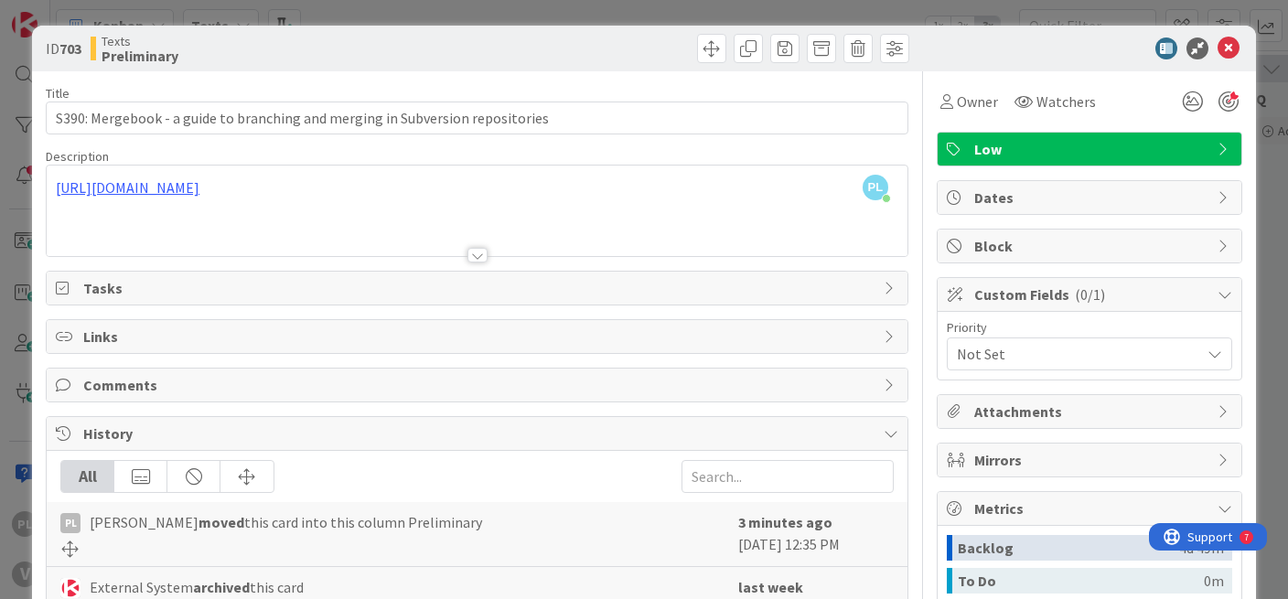
scroll to position [303, 0]
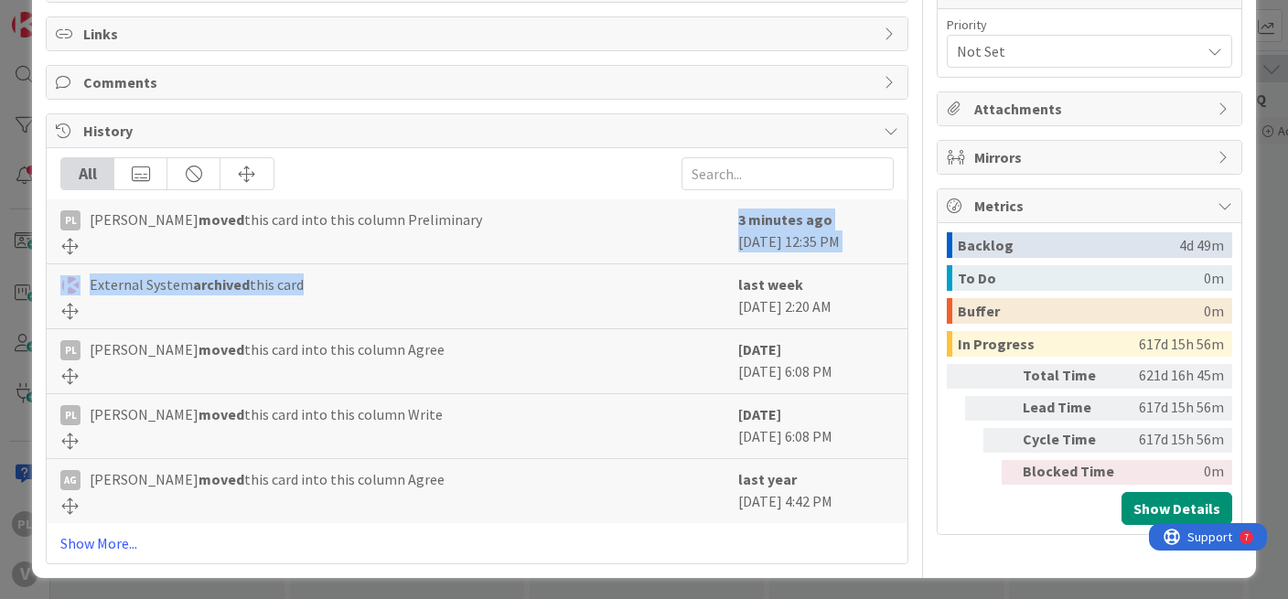
drag, startPoint x: 280, startPoint y: 322, endPoint x: 77, endPoint y: 258, distance: 212.9
click at [77, 258] on div "PL [PERSON_NAME] moved this card into this column Preliminary 3 minutes ago [DA…" at bounding box center [477, 361] width 861 height 324
drag, startPoint x: 882, startPoint y: 305, endPoint x: 59, endPoint y: 287, distance: 823.5
click at [59, 287] on div "External System archived this card last week [DATE] 2:20 AM" at bounding box center [477, 296] width 861 height 65
copy div "External System archived this card last week [DATE] 2:20 AM"
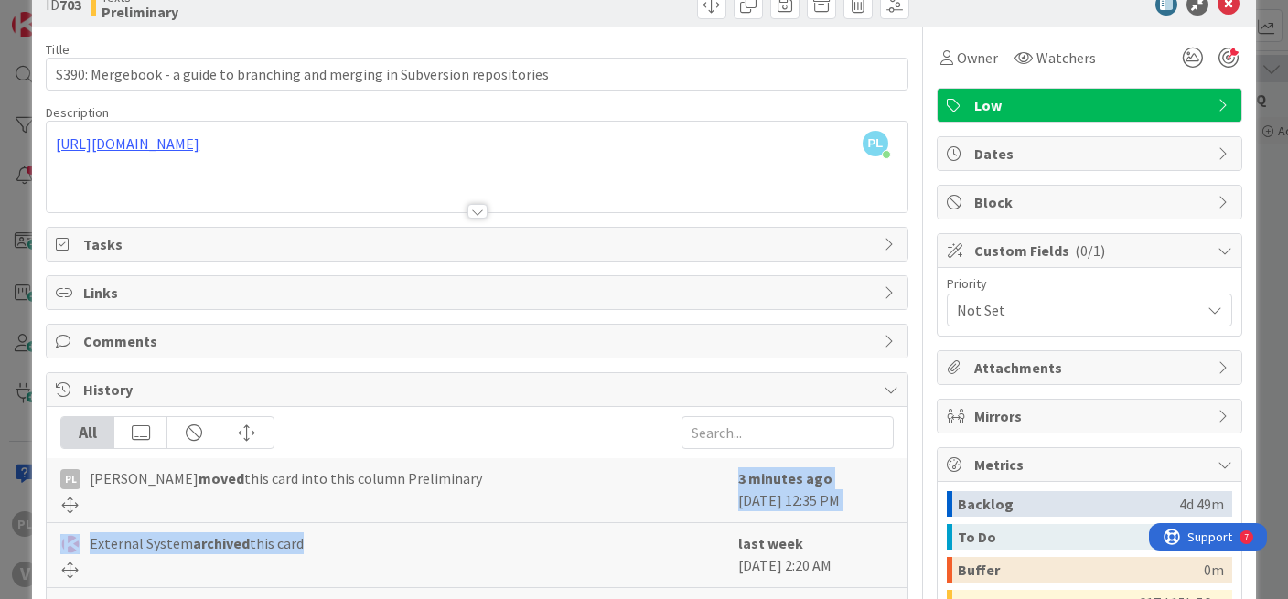
scroll to position [0, 0]
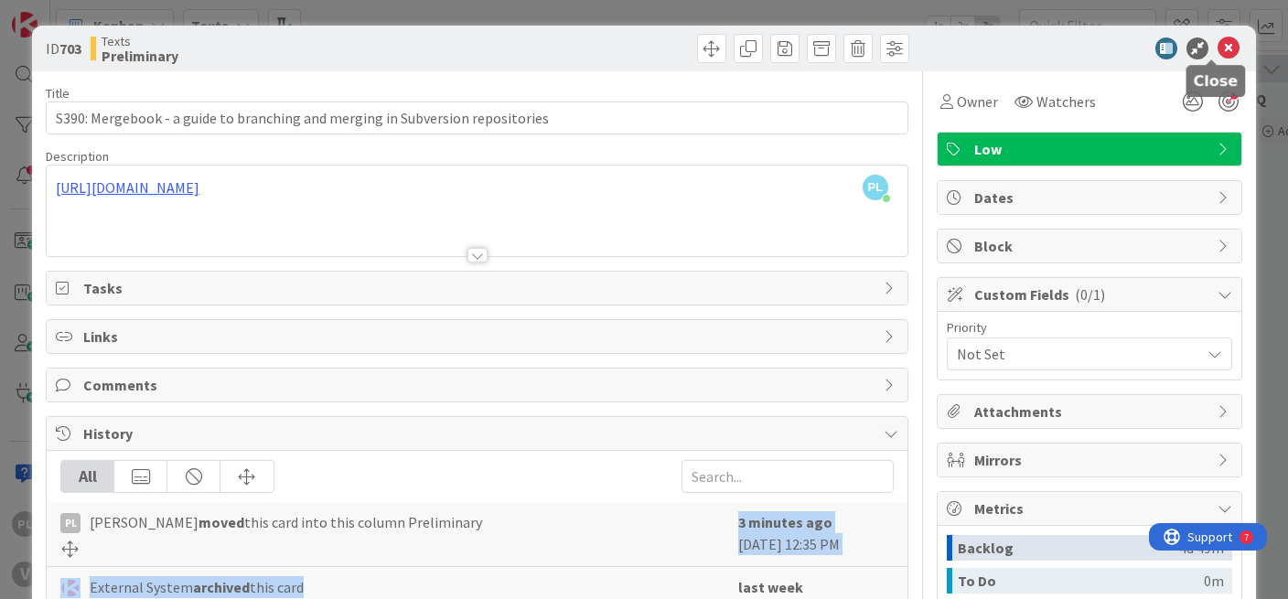
click at [1218, 58] on icon at bounding box center [1229, 49] width 22 height 22
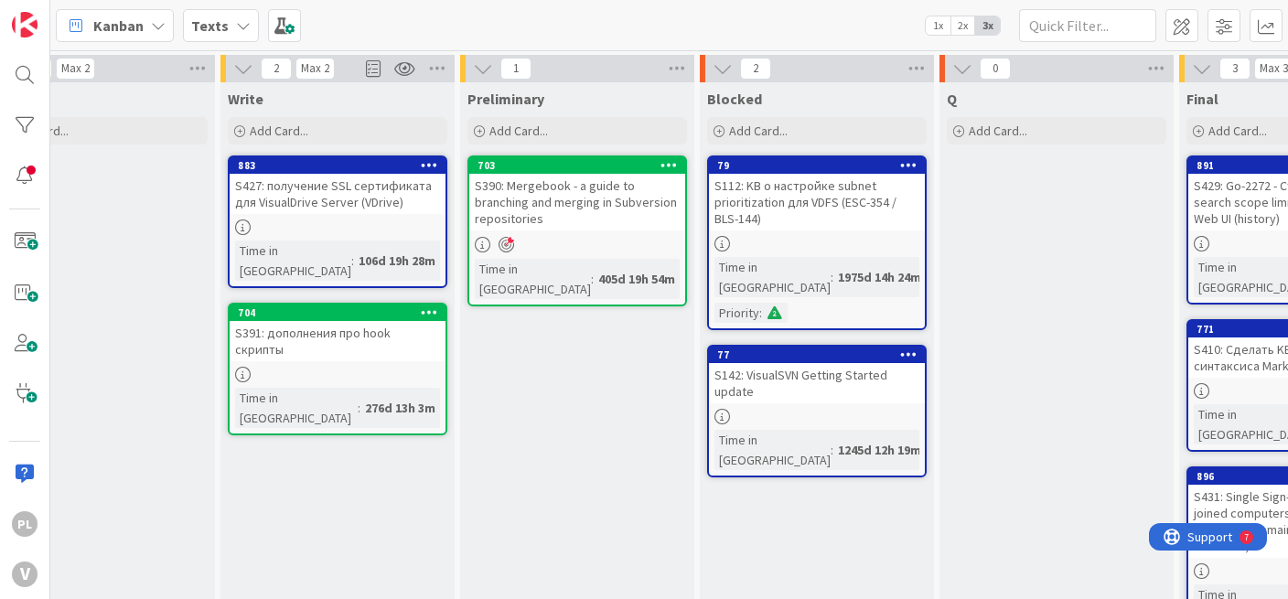
scroll to position [0, 555]
click at [814, 232] on link "79 S112: KB о настройке subnet prioritization для VDFS (ESC-354 / BLS-144) Time…" at bounding box center [817, 243] width 220 height 175
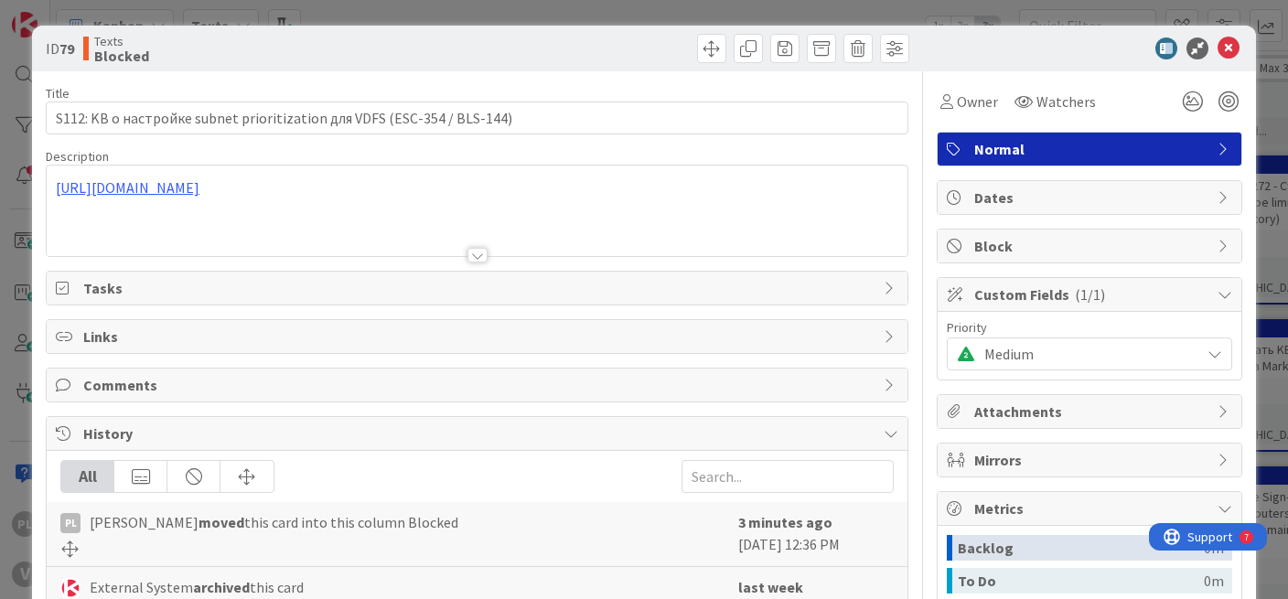
scroll to position [298, 0]
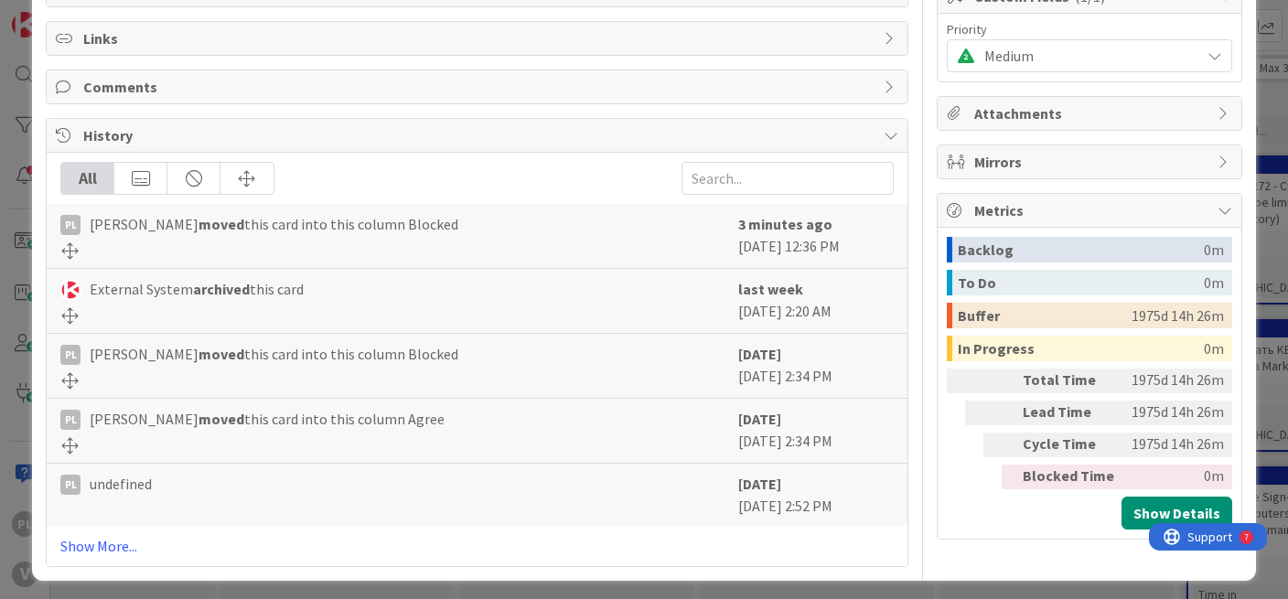
drag, startPoint x: 883, startPoint y: 307, endPoint x: 127, endPoint y: 287, distance: 755.9
click at [127, 287] on div "External System archived this card last week [DATE] 2:20 AM" at bounding box center [477, 301] width 861 height 65
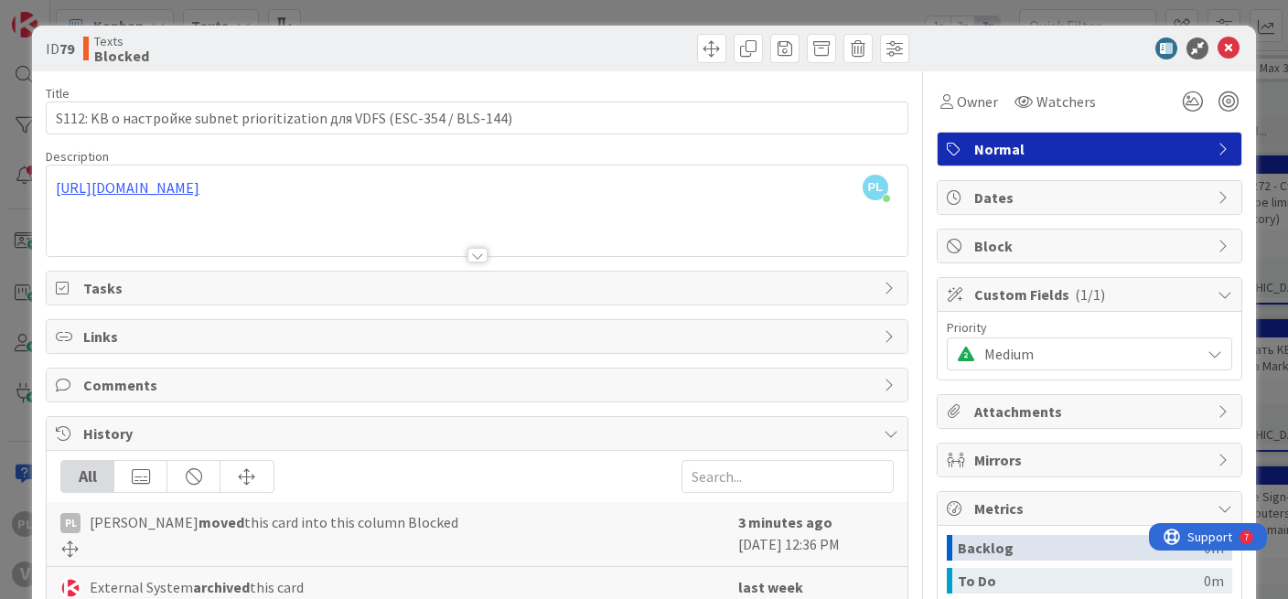
scroll to position [39, 0]
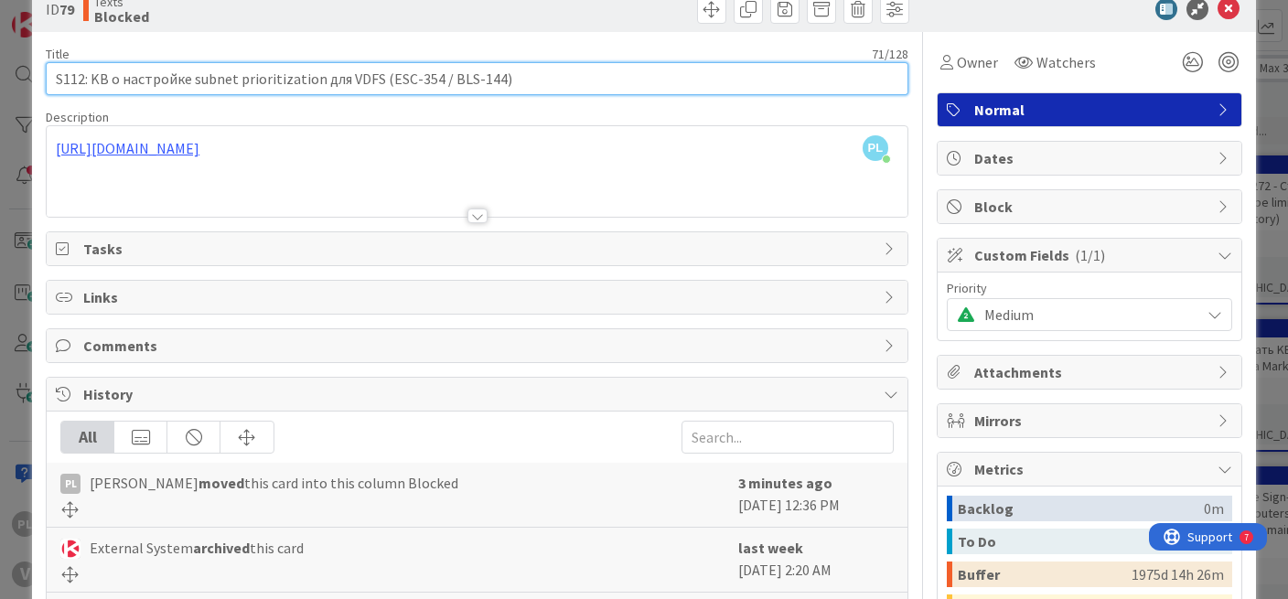
drag, startPoint x: 554, startPoint y: 66, endPoint x: 145, endPoint y: 71, distance: 409.9
click at [145, 71] on input "S112: KB о настройке subnet prioritization для VDFS (ESC-354 / BLS-144)" at bounding box center [477, 78] width 863 height 33
click at [150, 79] on input "S112: KB о настройке subnet prioritization для VDFS (ESC-354 / BLS-144)" at bounding box center [477, 78] width 863 height 33
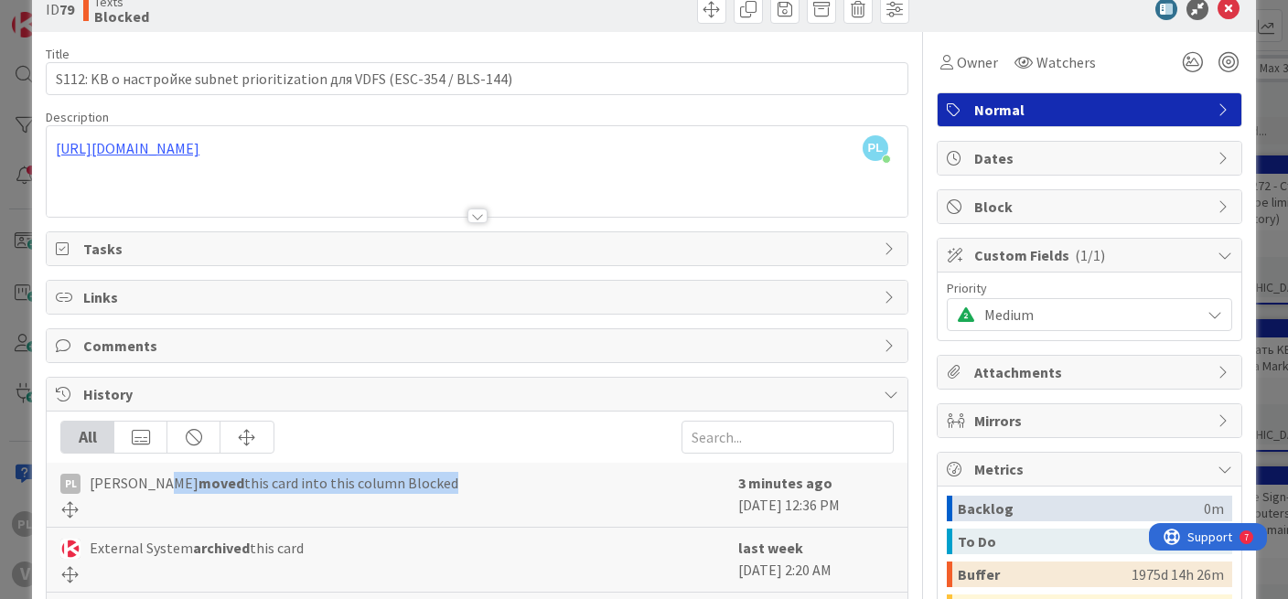
drag, startPoint x: 303, startPoint y: 503, endPoint x: 151, endPoint y: 477, distance: 154.2
click at [151, 477] on div "PL [PERSON_NAME] moved this card into this column Blocked" at bounding box center [394, 495] width 669 height 46
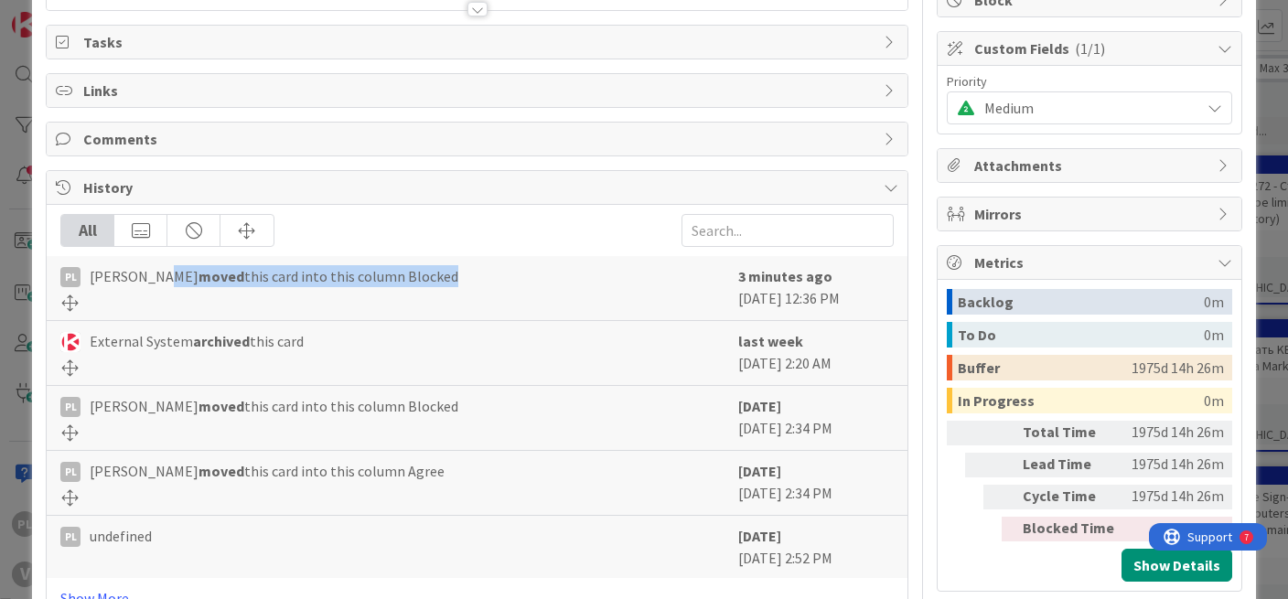
drag, startPoint x: 872, startPoint y: 361, endPoint x: 68, endPoint y: 345, distance: 804.3
click at [68, 345] on div "External System archived this card last week [DATE] 2:20 AM" at bounding box center [477, 353] width 861 height 65
copy div "External System archived this card last week [DATE] 2:20 AM"
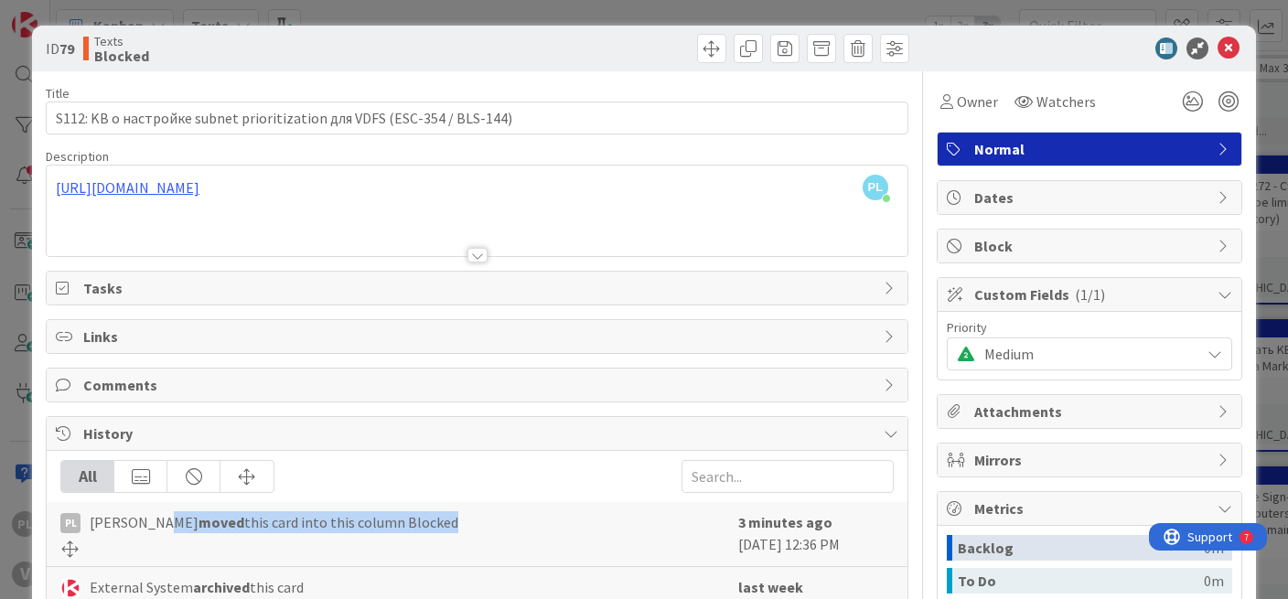
scroll to position [46, 0]
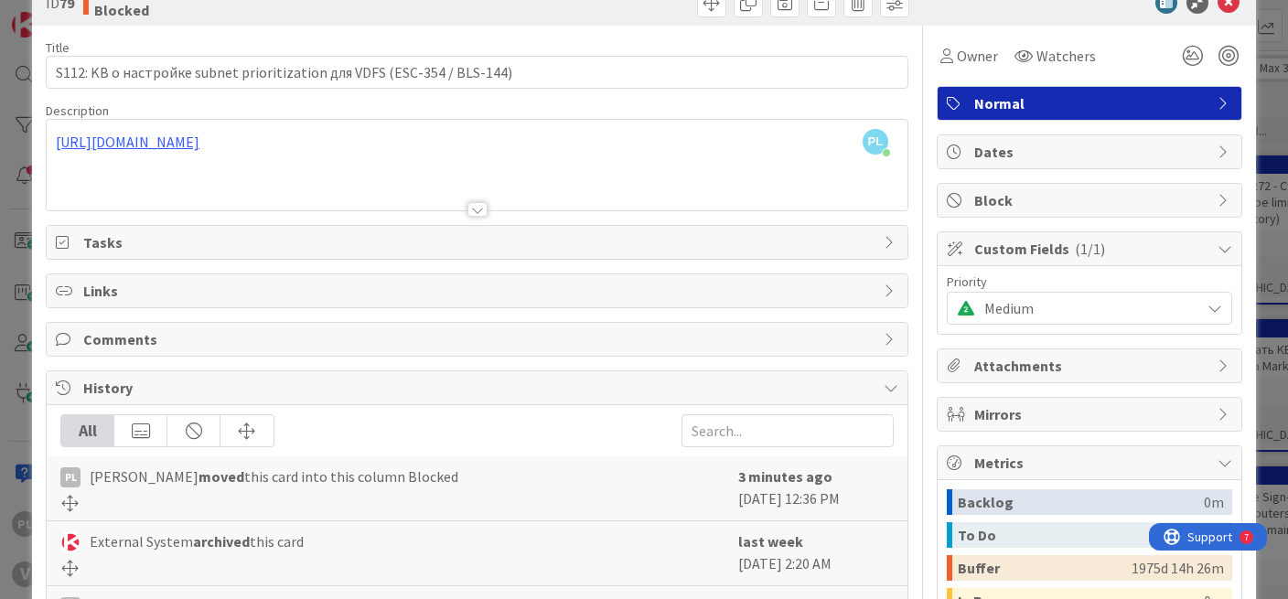
click at [1262, 190] on div "ID 79 Texts Blocked Title 71 / 128 S112: KB о настройке subnet prioritization д…" at bounding box center [644, 299] width 1288 height 599
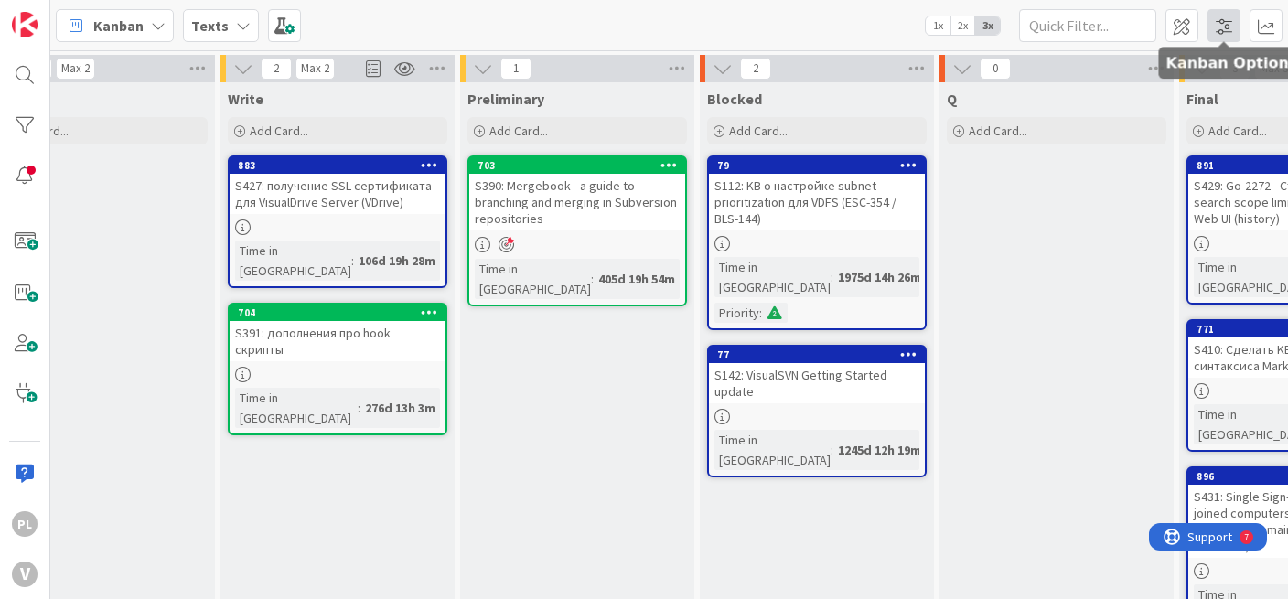
click at [1221, 26] on span at bounding box center [1224, 25] width 33 height 33
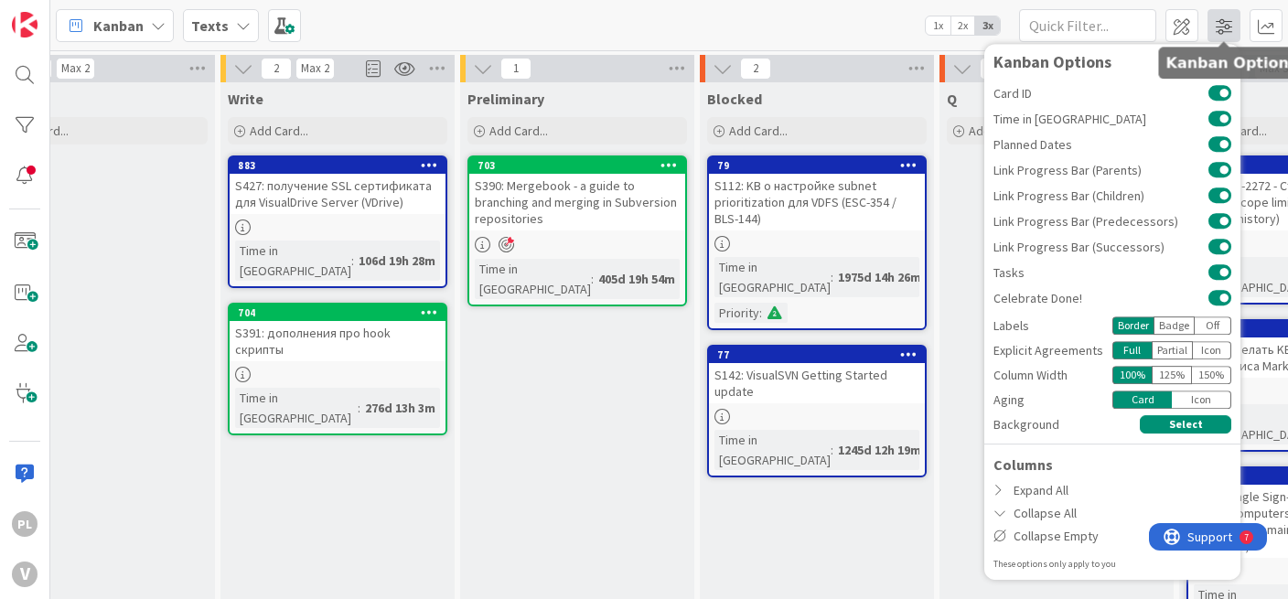
click at [1231, 35] on span at bounding box center [1224, 25] width 33 height 33
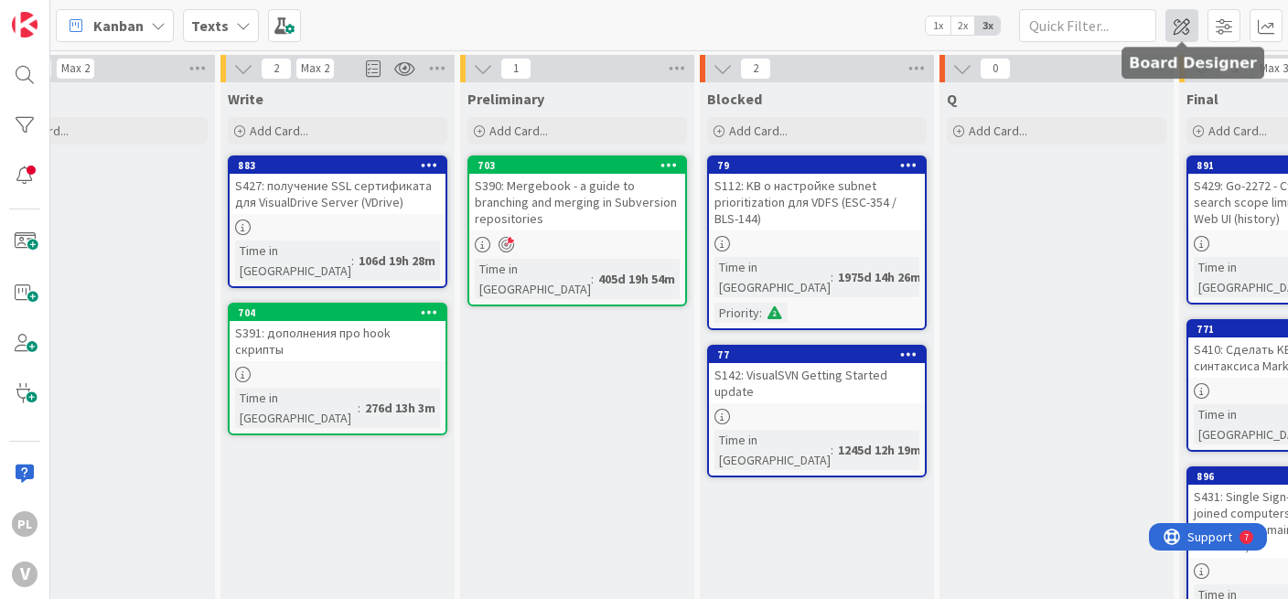
click at [1184, 27] on span at bounding box center [1181, 25] width 33 height 33
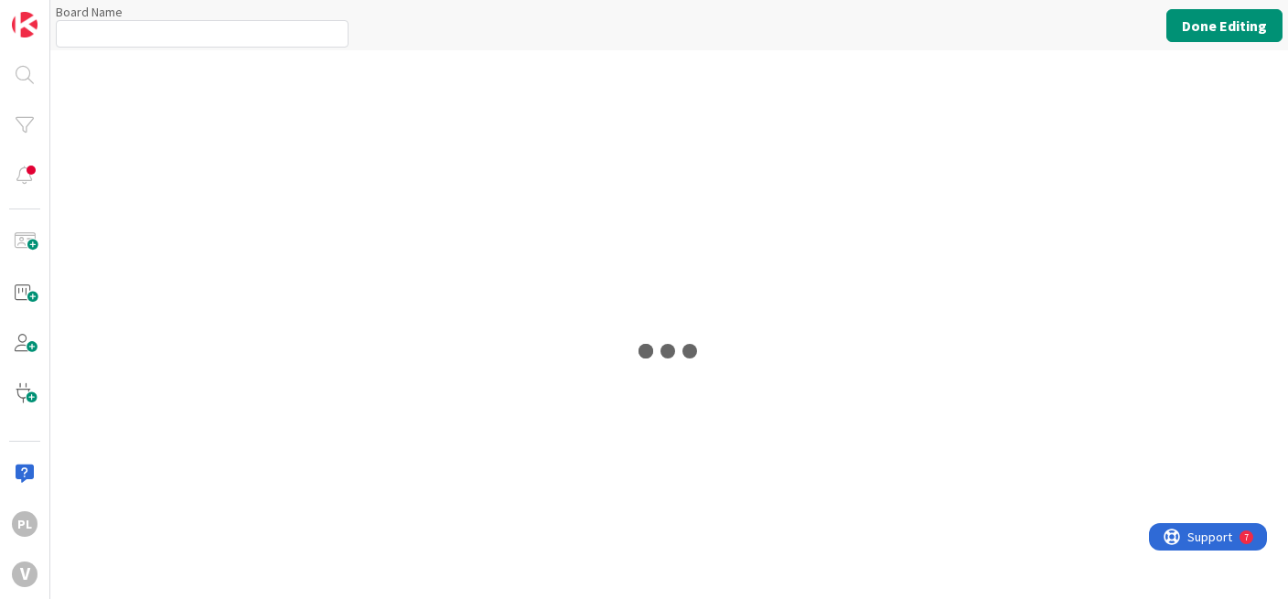
type input "Texts"
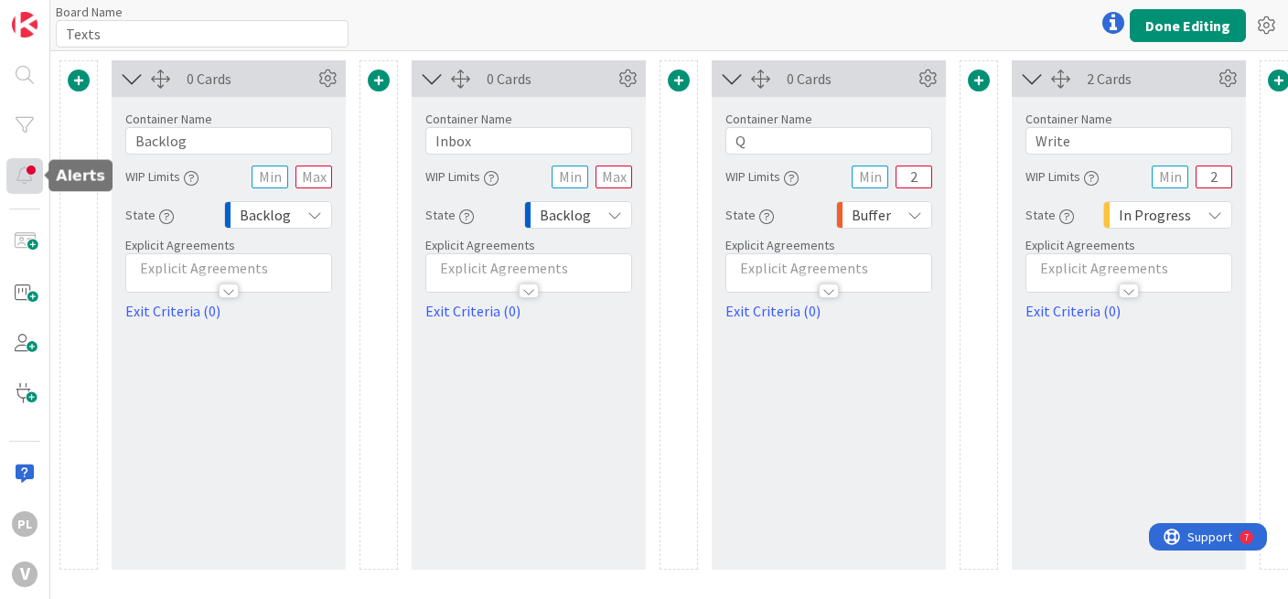
click at [27, 177] on div at bounding box center [24, 176] width 37 height 36
click at [1258, 21] on icon at bounding box center [1266, 25] width 33 height 33
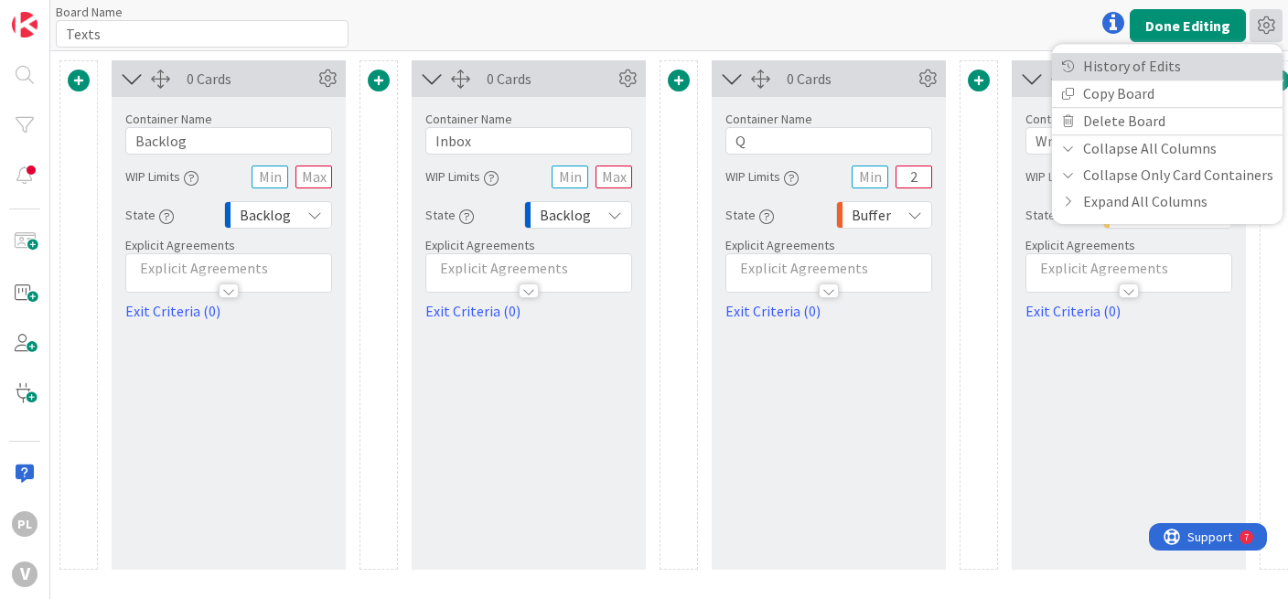
click at [1126, 73] on link "History of Edits" at bounding box center [1167, 66] width 231 height 27
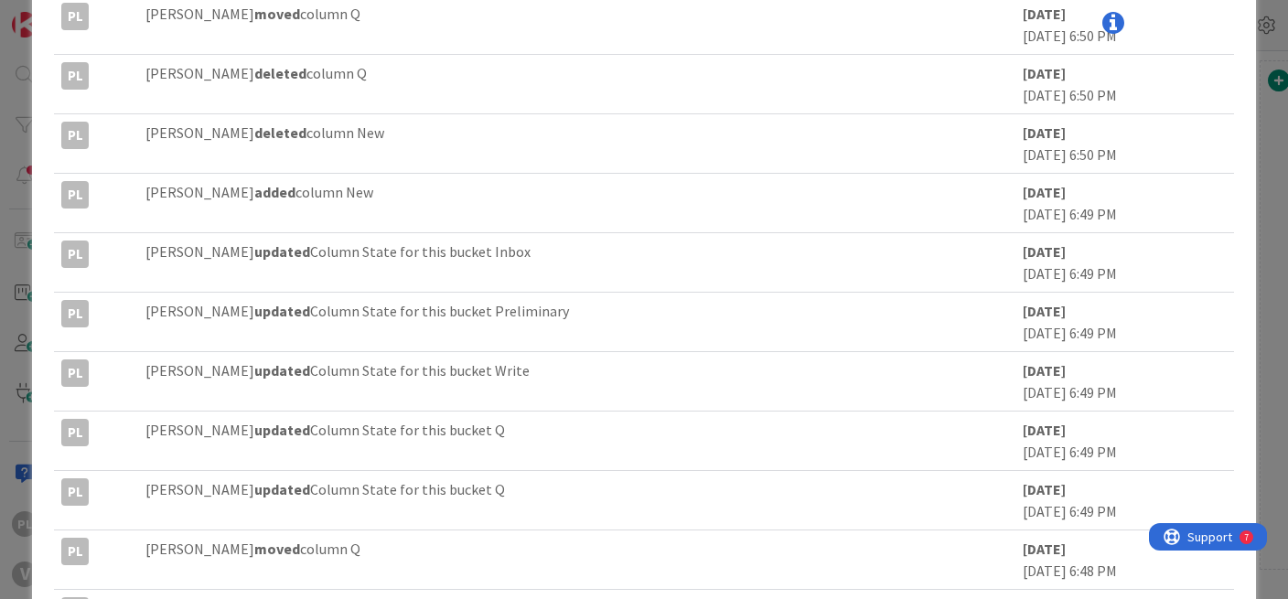
scroll to position [562, 0]
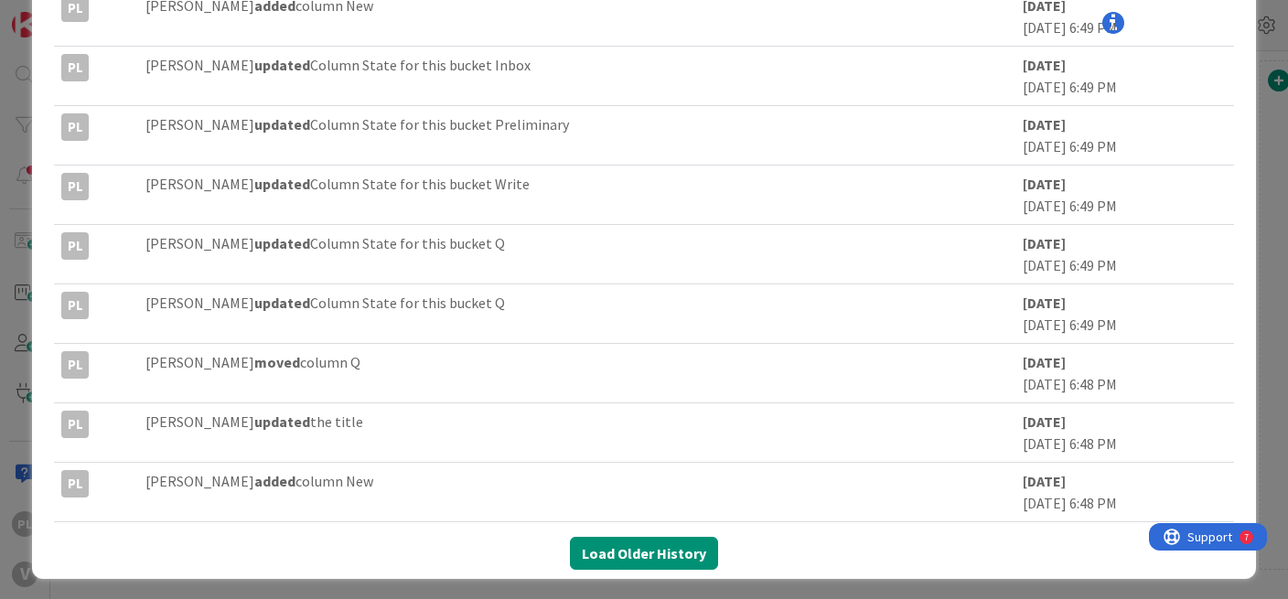
click at [1015, 272] on td "[DATE] [DATE] 6:49 PM" at bounding box center [1124, 253] width 218 height 59
click at [697, 553] on button "Load Older History" at bounding box center [644, 553] width 148 height 33
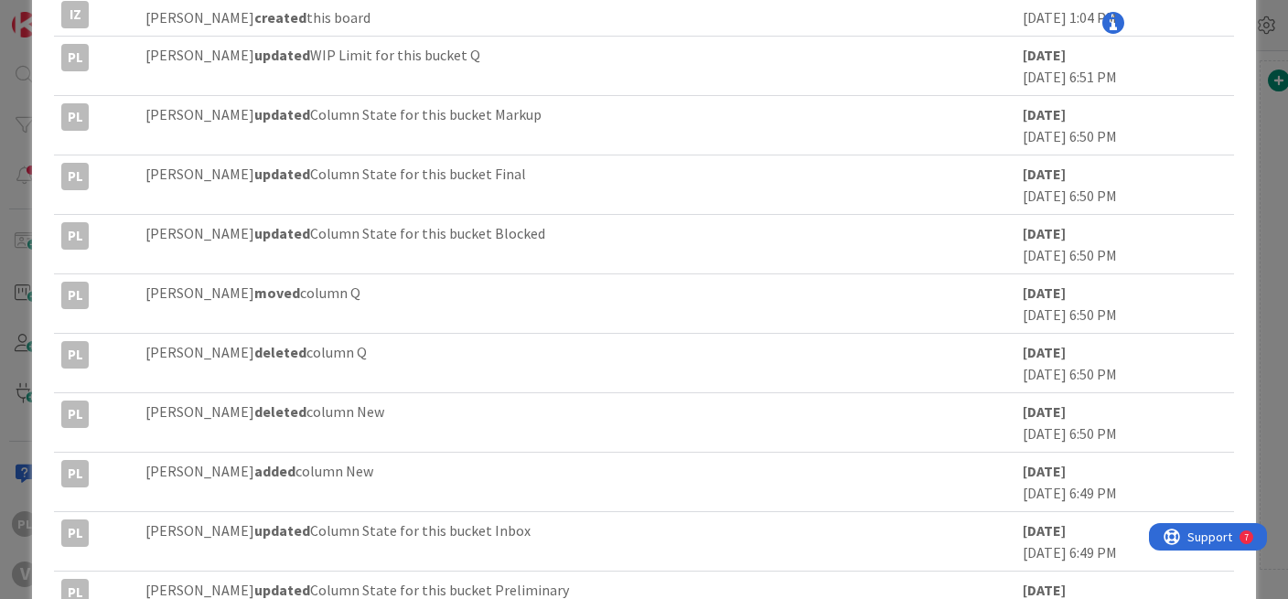
scroll to position [0, 0]
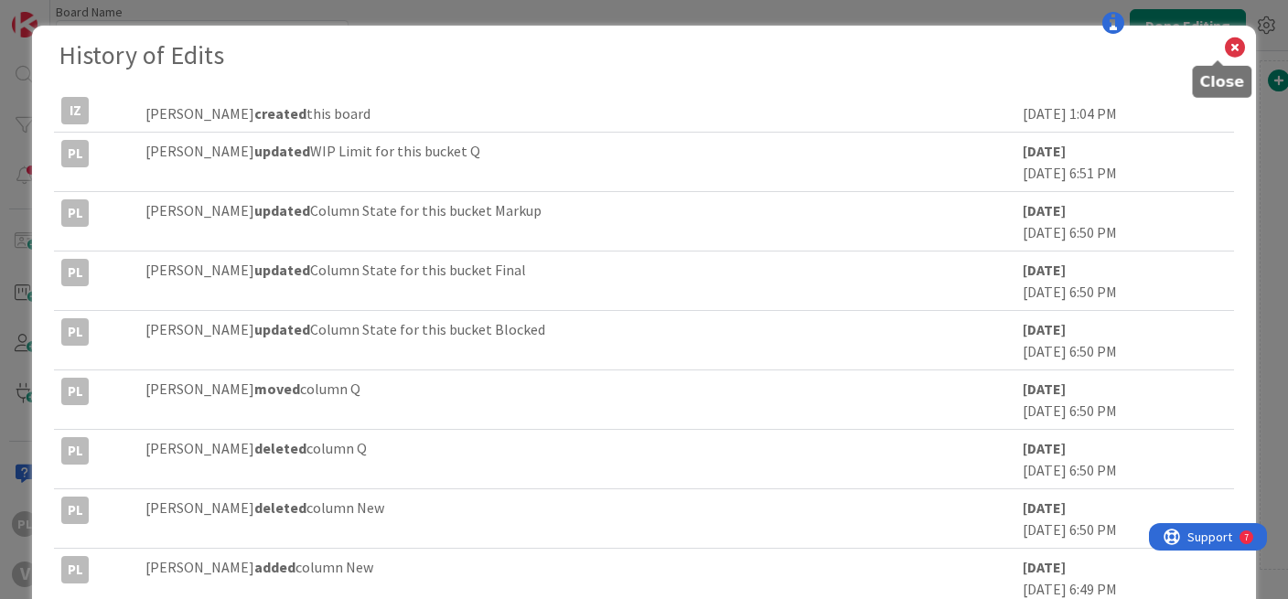
click at [1223, 50] on icon at bounding box center [1235, 48] width 24 height 26
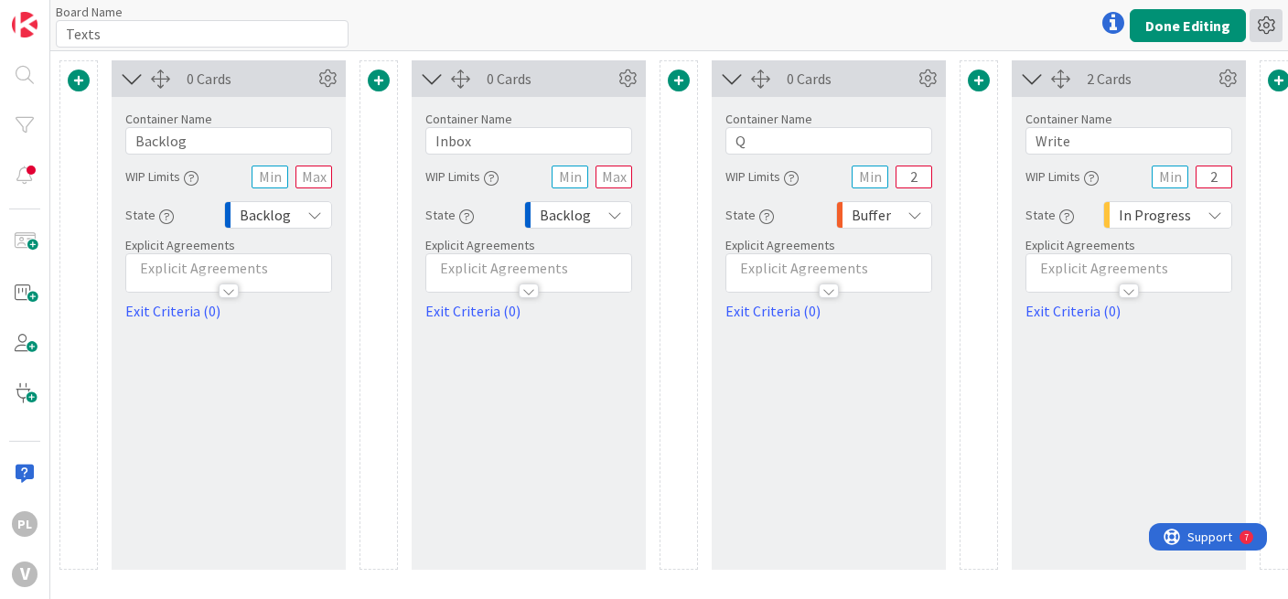
click at [1265, 16] on icon at bounding box center [1266, 25] width 33 height 33
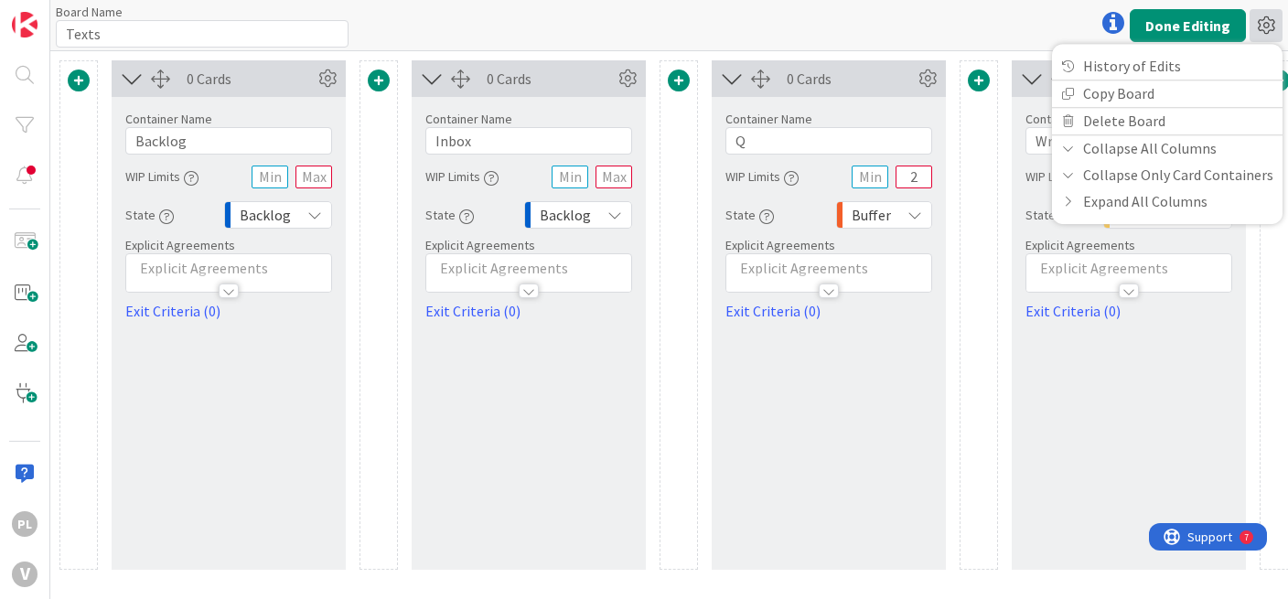
drag, startPoint x: 1265, startPoint y: 16, endPoint x: 33, endPoint y: -37, distance: 1233.3
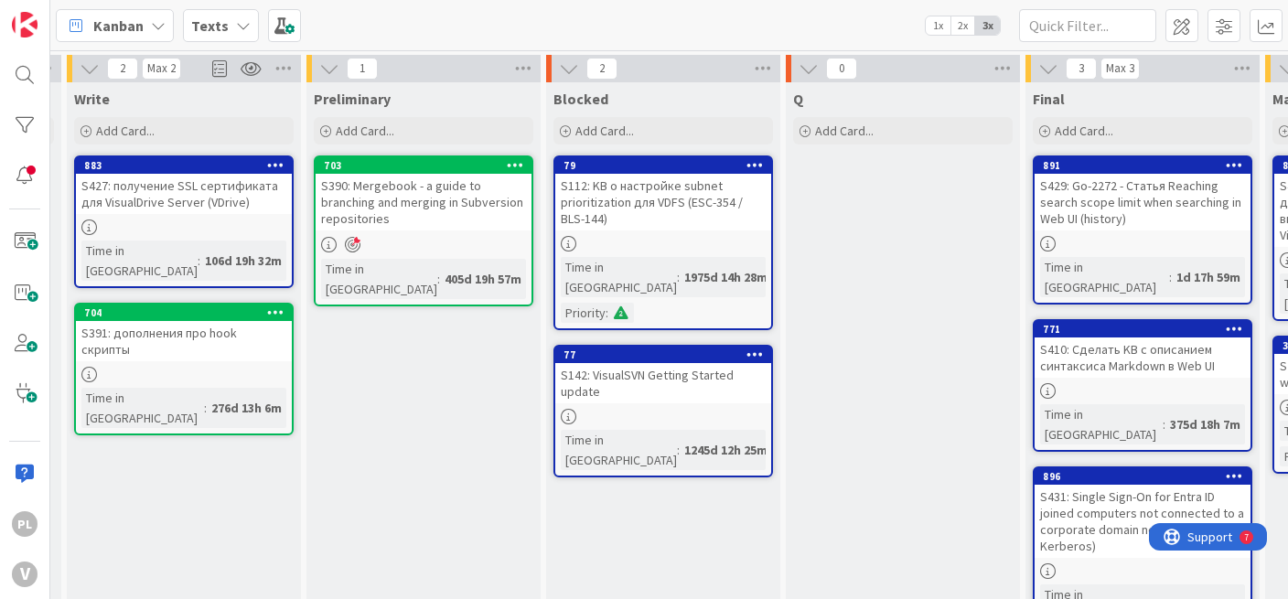
scroll to position [0, 697]
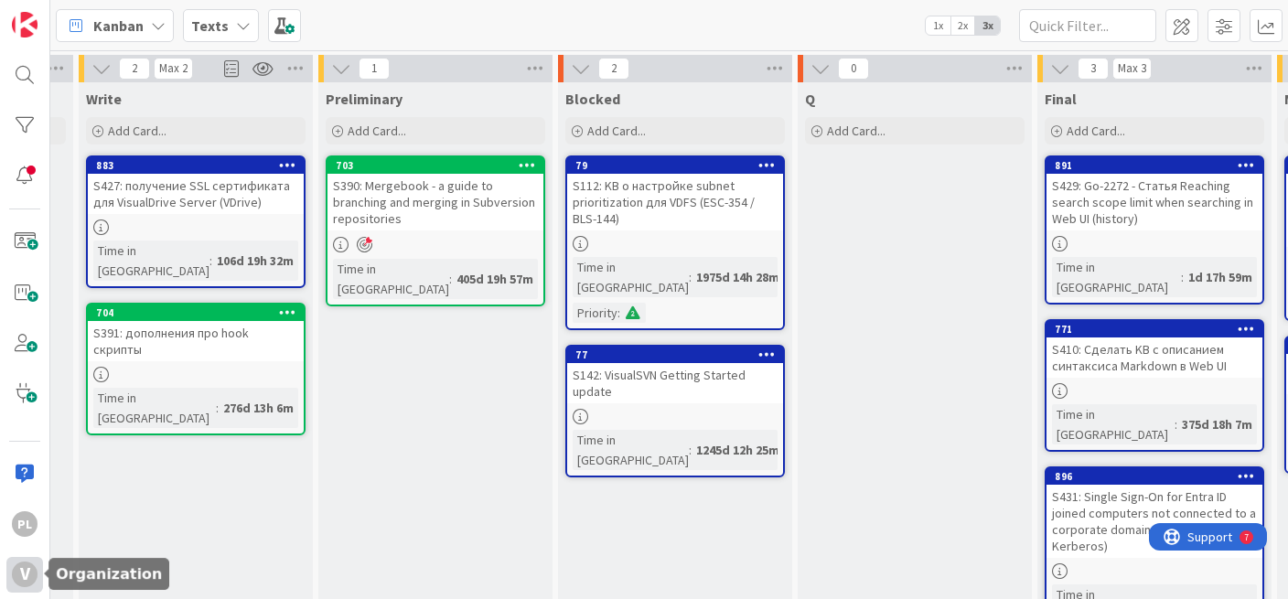
click at [19, 566] on div "V" at bounding box center [25, 575] width 26 height 26
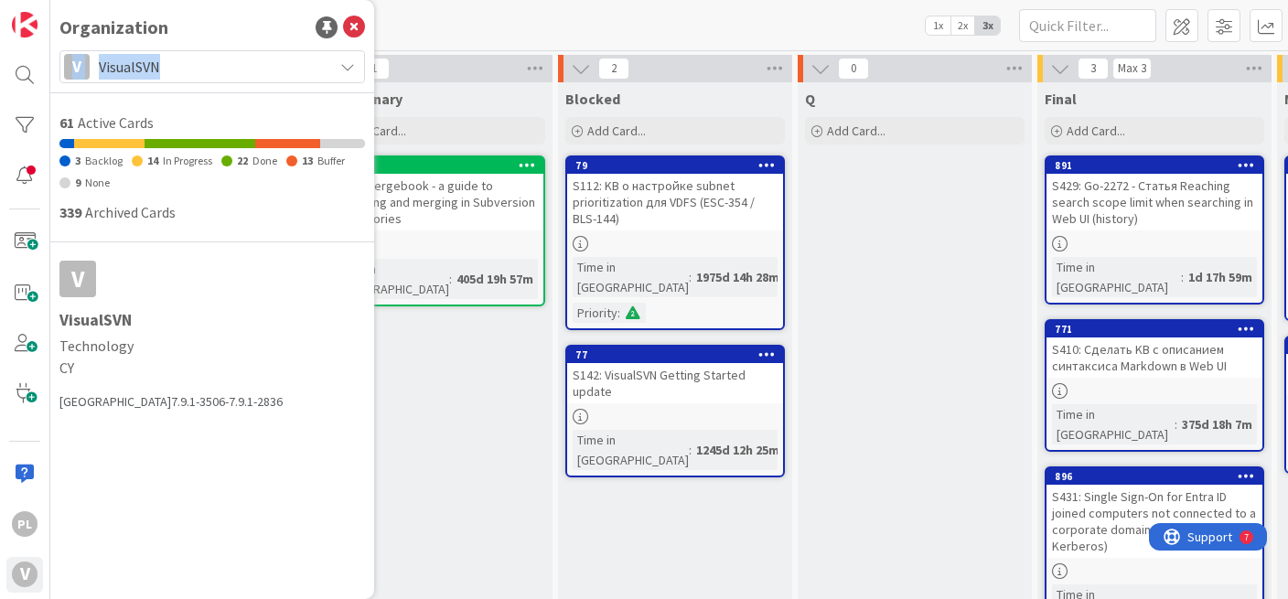
drag, startPoint x: 177, startPoint y: 90, endPoint x: 219, endPoint y: 36, distance: 67.9
click at [219, 36] on div "Organization V VisualSVN 61 Active Cards 3 Backlog 14 In Progress 22 Done 13 Bu…" at bounding box center [212, 299] width 324 height 599
click at [219, 36] on div "Organization" at bounding box center [212, 27] width 306 height 27
click at [220, 48] on div "Organization V VisualSVN 61 Active Cards 3 Backlog 14 In Progress 22 Done 13 Bu…" at bounding box center [212, 299] width 324 height 599
click at [226, 68] on span "VisualSVN" at bounding box center [211, 67] width 225 height 26
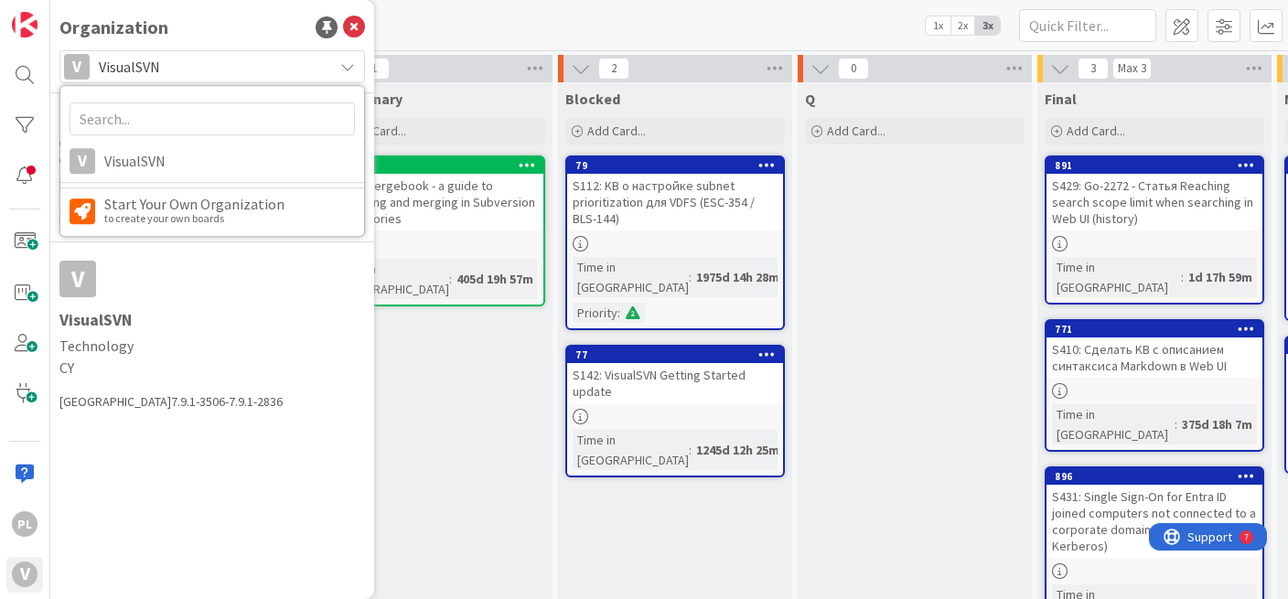
click at [226, 68] on span "VisualSVN" at bounding box center [211, 67] width 225 height 26
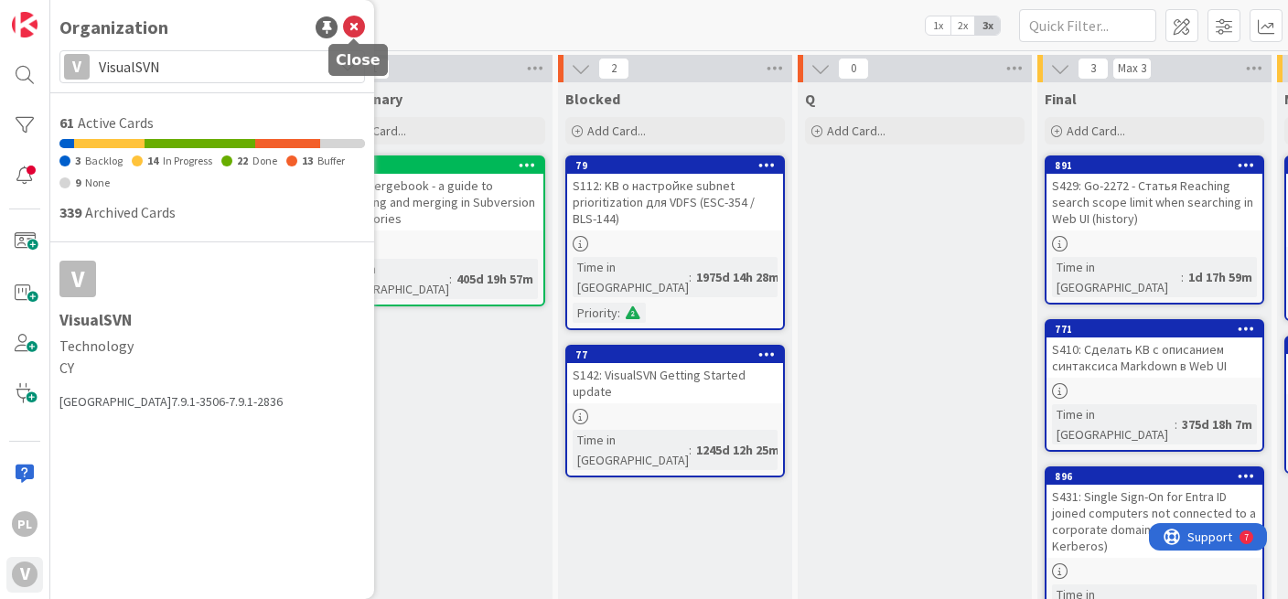
click at [365, 33] on icon at bounding box center [354, 27] width 22 height 22
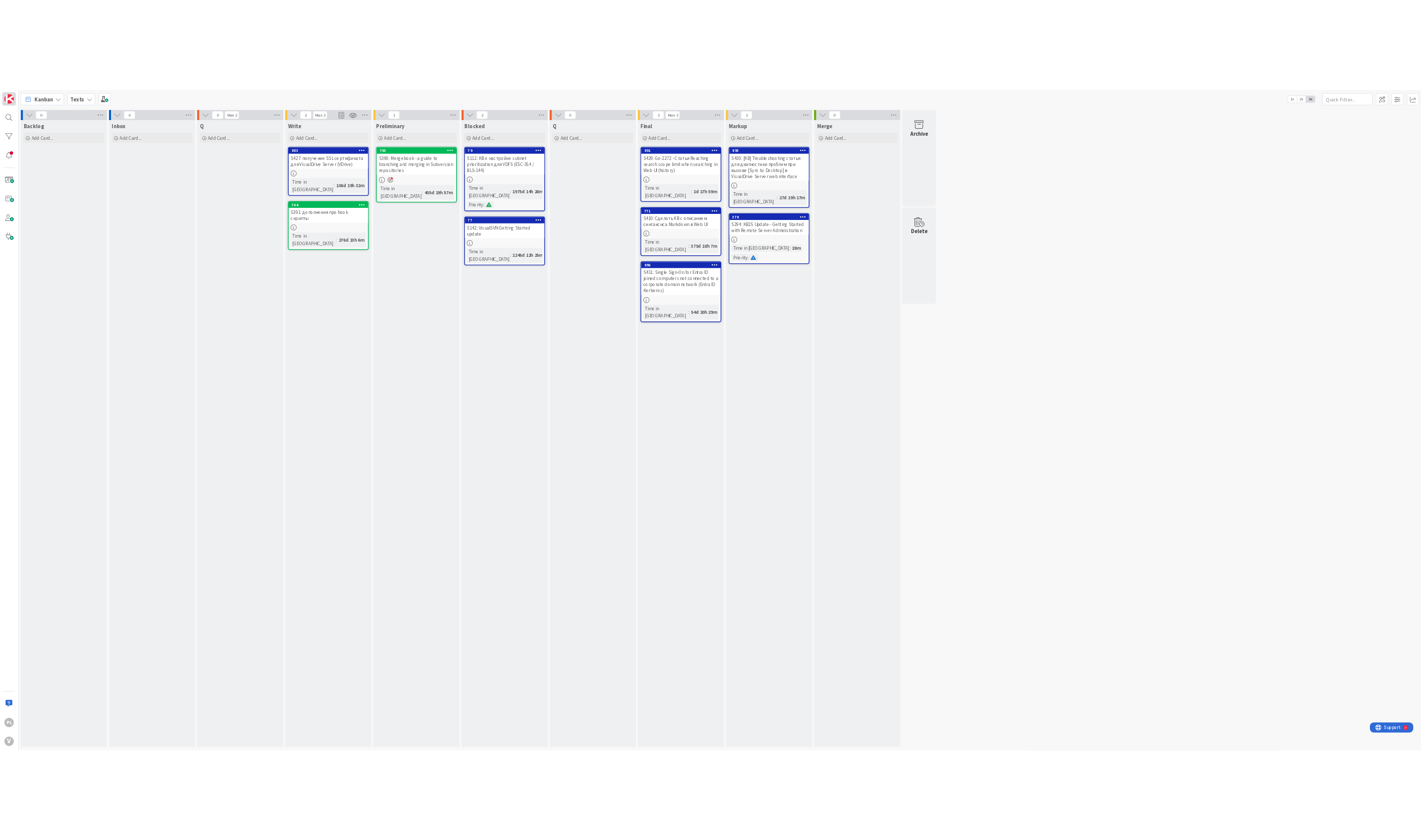
scroll to position [0, 0]
